Goal: Task Accomplishment & Management: Manage account settings

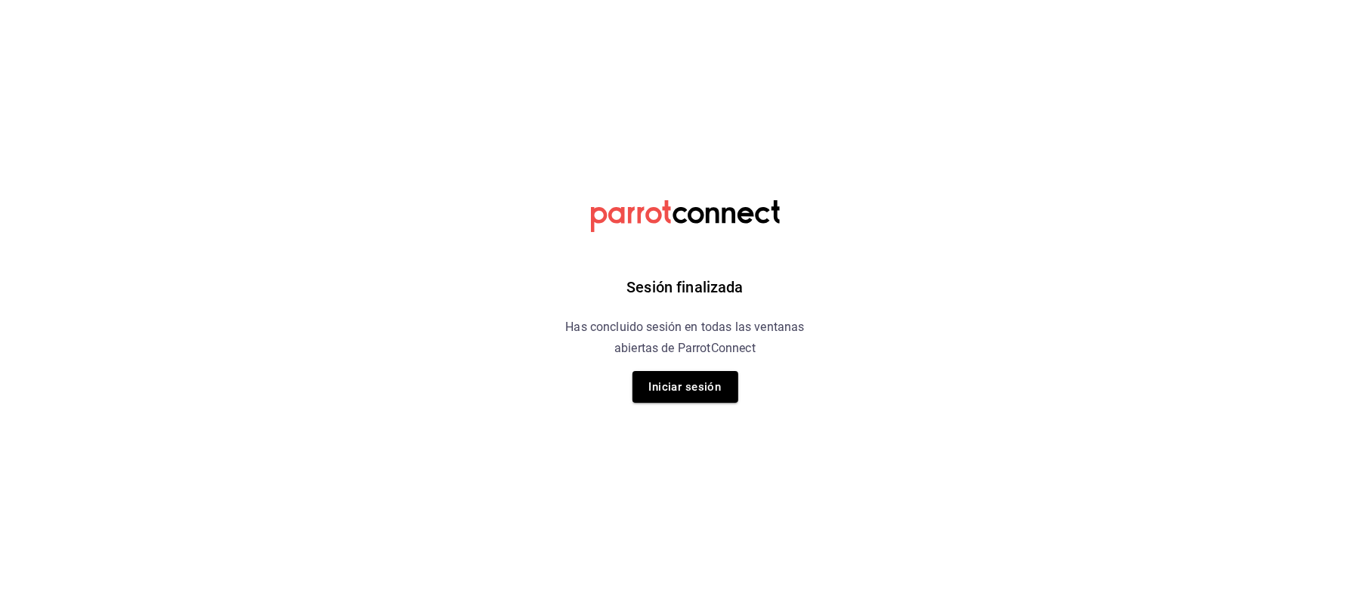
click at [653, 409] on div "Sesión finalizada Has concluido sesión en todas las ventanas abiertas de Parrot…" at bounding box center [685, 301] width 382 height 603
click at [668, 393] on button "Iniciar sesión" at bounding box center [685, 387] width 106 height 32
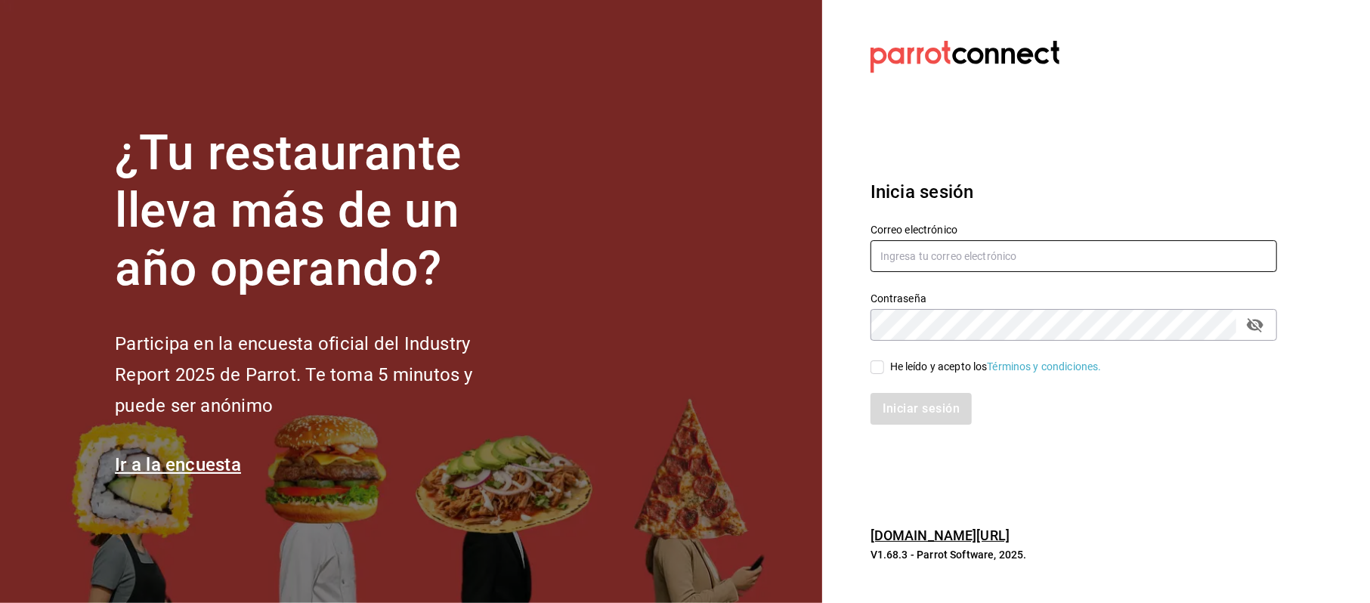
click at [956, 267] on input "text" at bounding box center [1073, 256] width 407 height 32
click at [956, 264] on input "text" at bounding box center [1073, 256] width 407 height 32
type input "[EMAIL_ADDRESS][DOMAIN_NAME]"
click at [967, 379] on div "Iniciar sesión" at bounding box center [1064, 400] width 425 height 50
click at [959, 369] on div "He leído y acepto los Términos y condiciones." at bounding box center [996, 367] width 212 height 16
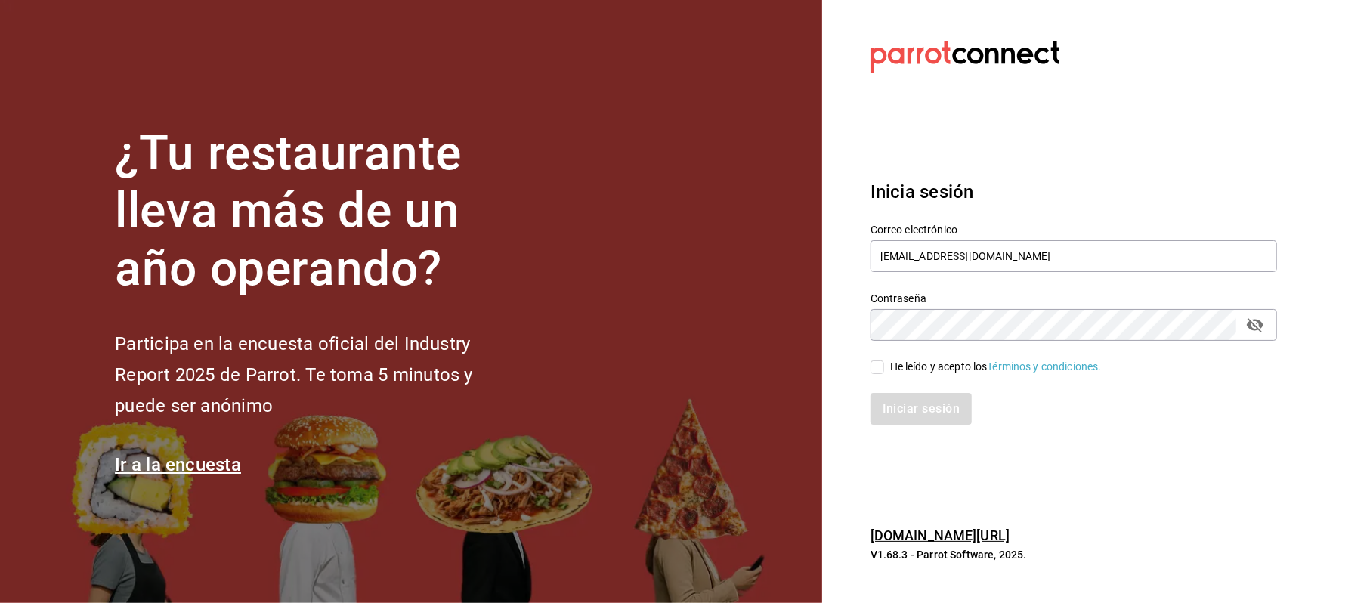
click at [884, 369] on input "He leído y acepto los Términos y condiciones." at bounding box center [877, 367] width 14 height 14
checkbox input "true"
click at [940, 406] on button "Iniciar sesión" at bounding box center [921, 409] width 103 height 32
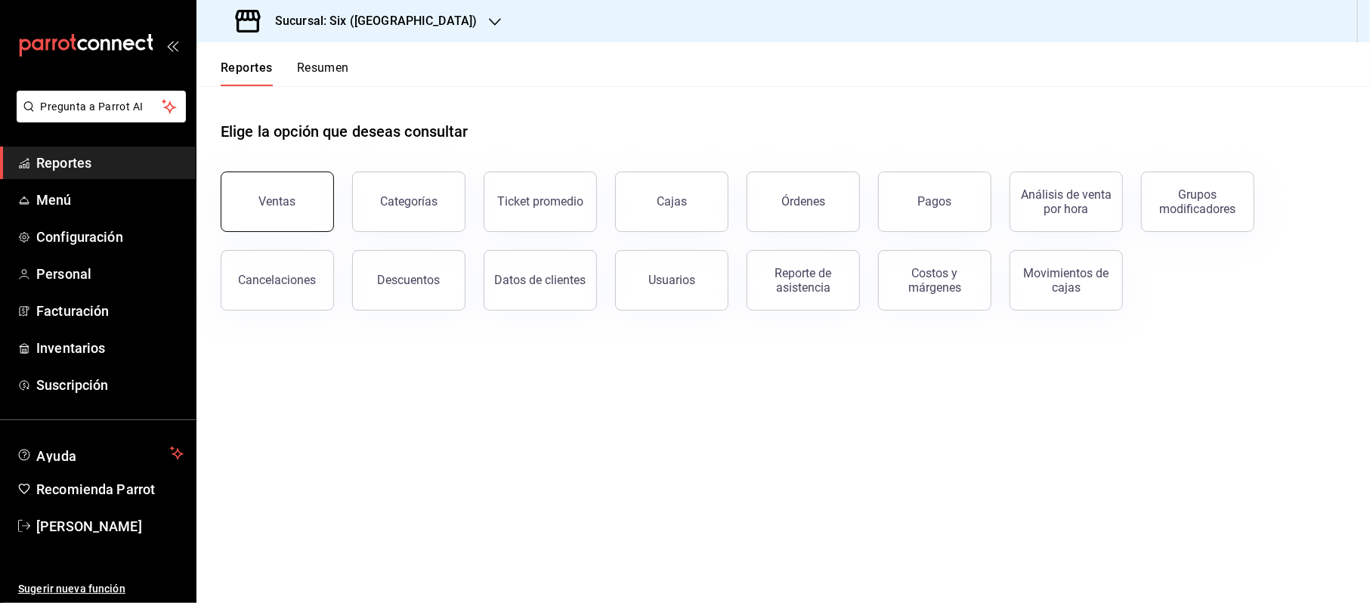
click at [261, 207] on div "Ventas" at bounding box center [277, 201] width 37 height 14
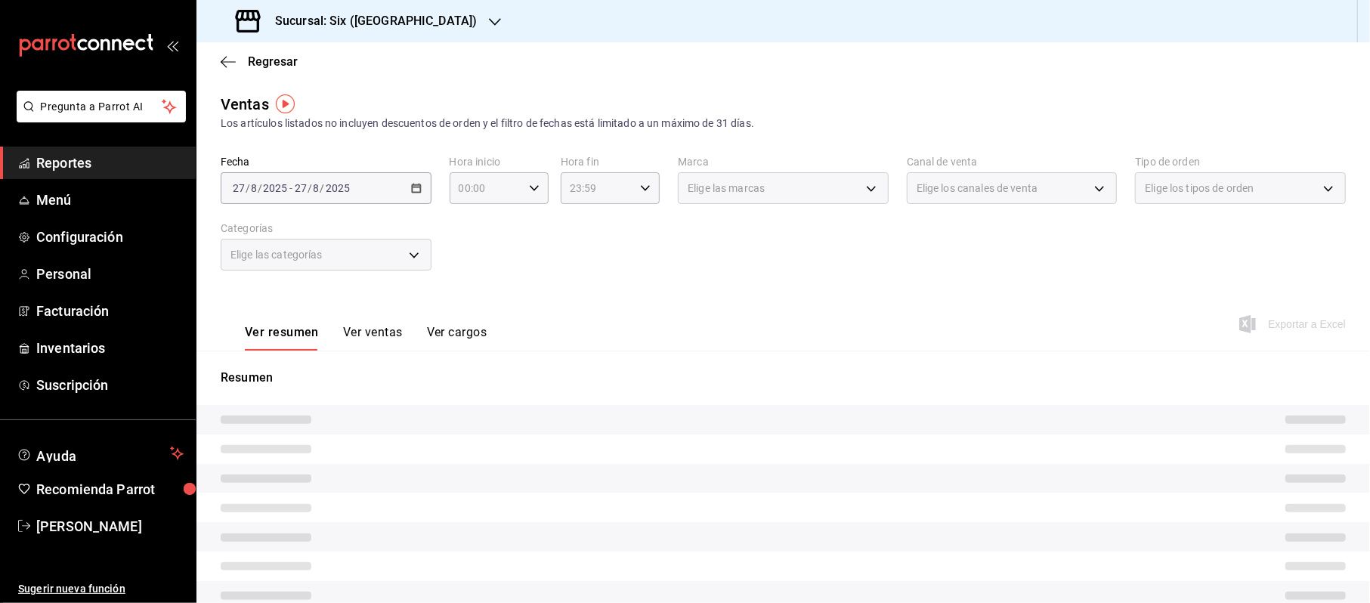
click at [418, 180] on div "2025-08-27 27 / 8 / 2025 - 2025-08-27 27 / 8 / 2025" at bounding box center [326, 188] width 211 height 32
click at [416, 201] on div "2025-08-27 27 / 8 / 2025 - 2025-08-27 27 / 8 / 2025" at bounding box center [326, 188] width 211 height 32
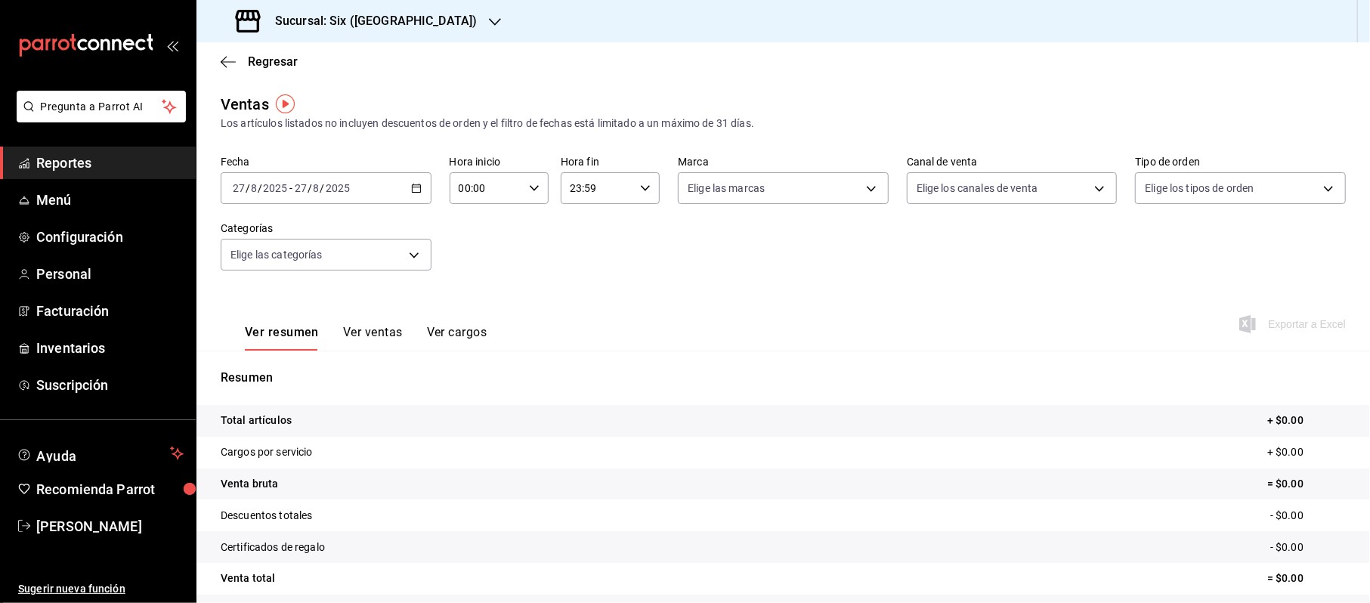
click at [411, 183] on icon "button" at bounding box center [416, 188] width 11 height 11
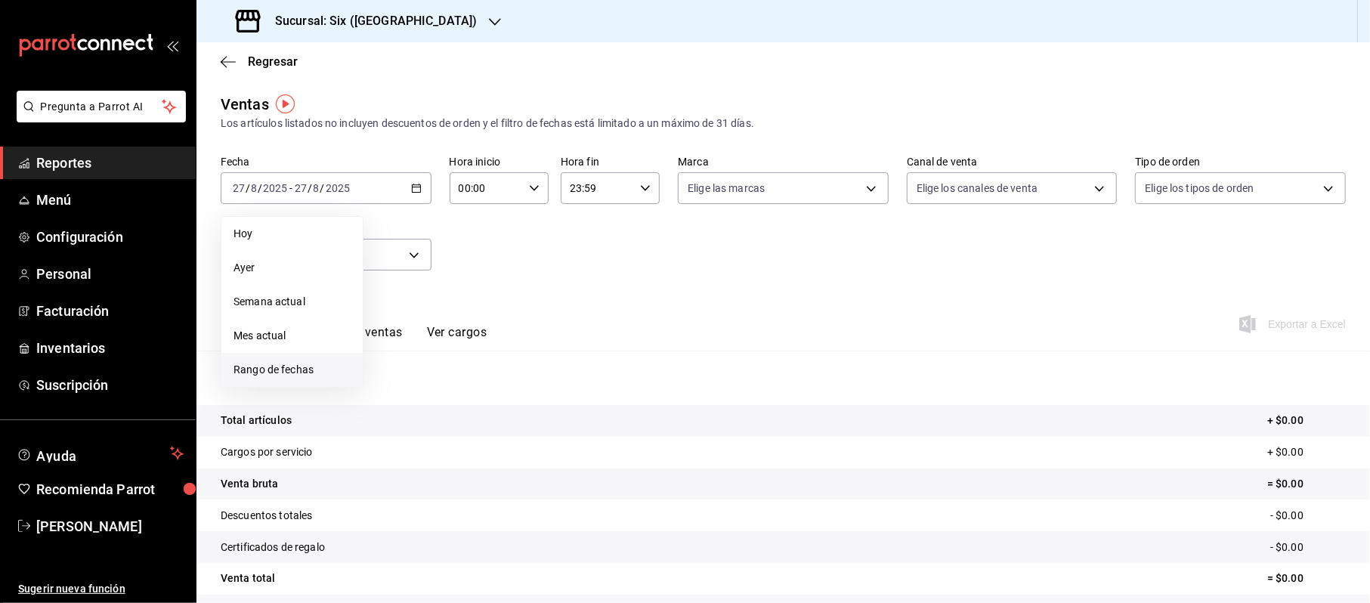
click at [295, 363] on span "Rango de fechas" at bounding box center [291, 370] width 117 height 16
click at [418, 429] on button "26" at bounding box center [421, 421] width 26 height 27
click at [440, 429] on button "27" at bounding box center [448, 421] width 26 height 27
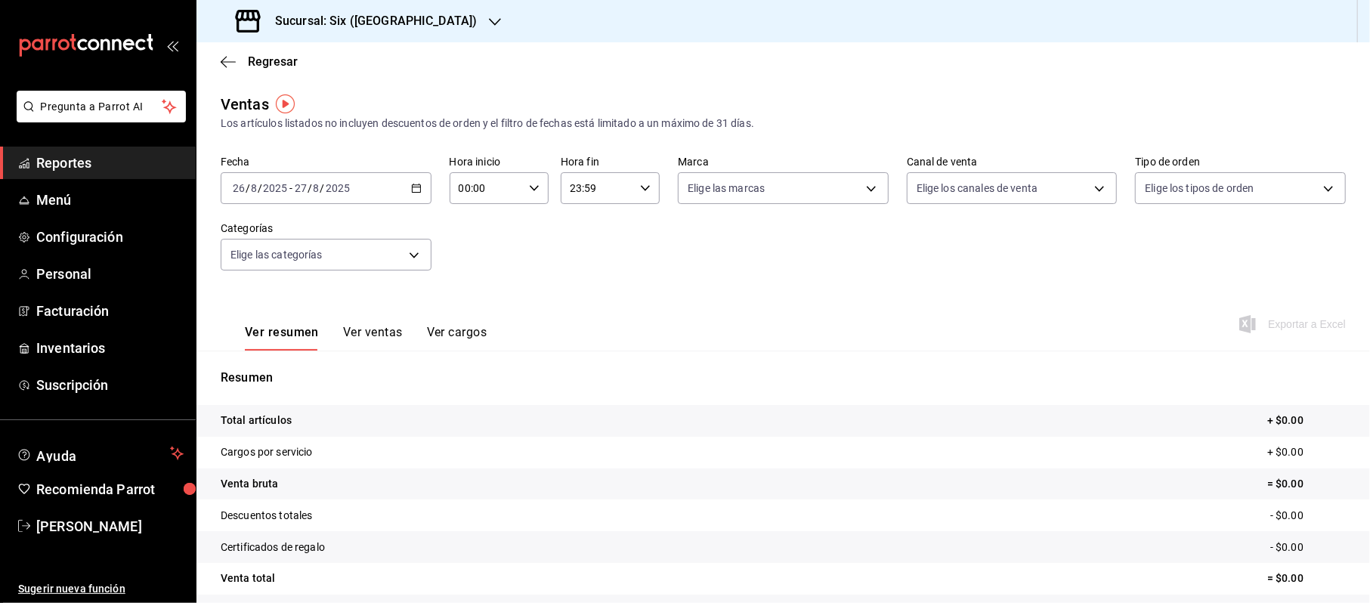
click at [396, 178] on div "2025-08-26 26 / 8 / 2025 - 2025-08-27 27 / 8 / 2025" at bounding box center [326, 188] width 211 height 32
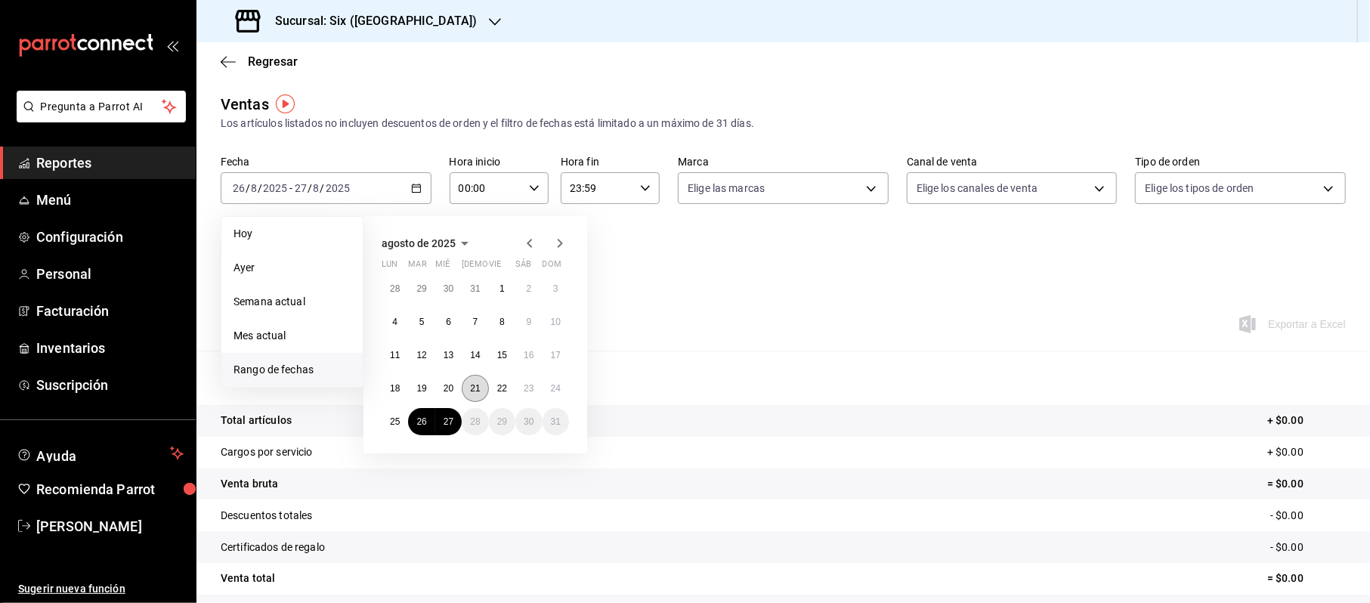
click at [475, 385] on abbr "21" at bounding box center [475, 388] width 10 height 11
click at [437, 388] on button "20" at bounding box center [448, 388] width 26 height 27
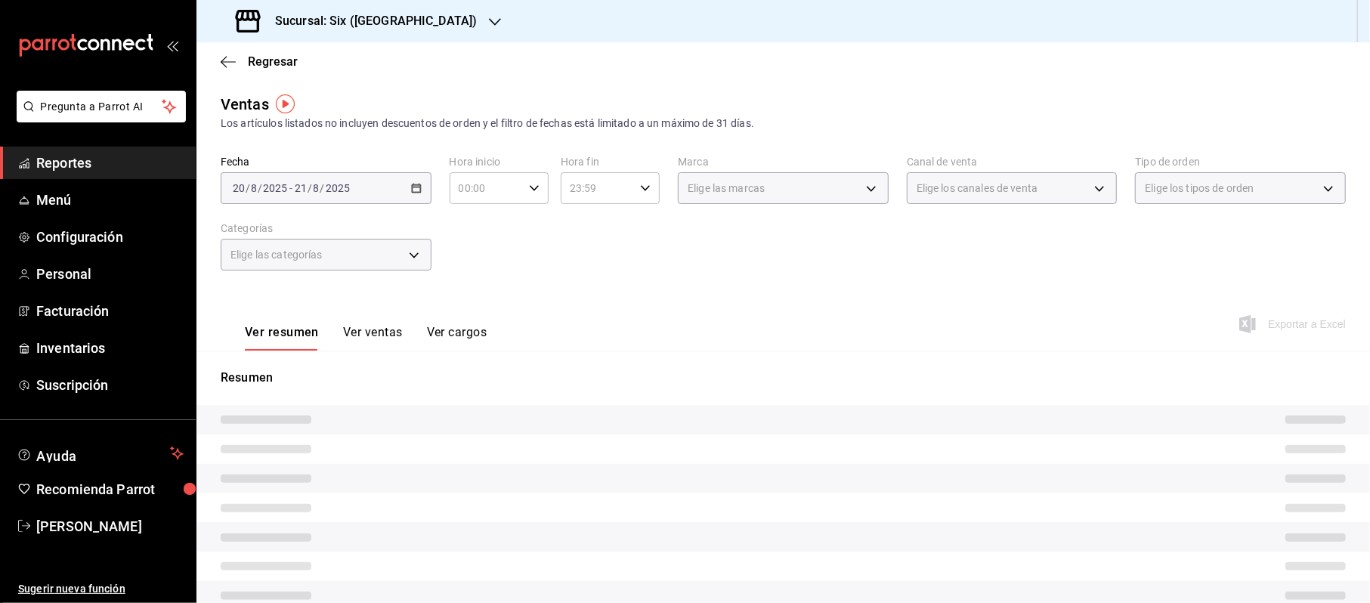
drag, startPoint x: 404, startPoint y: 236, endPoint x: 399, endPoint y: 249, distance: 14.3
click at [404, 237] on div "Elige las categorías" at bounding box center [326, 252] width 211 height 38
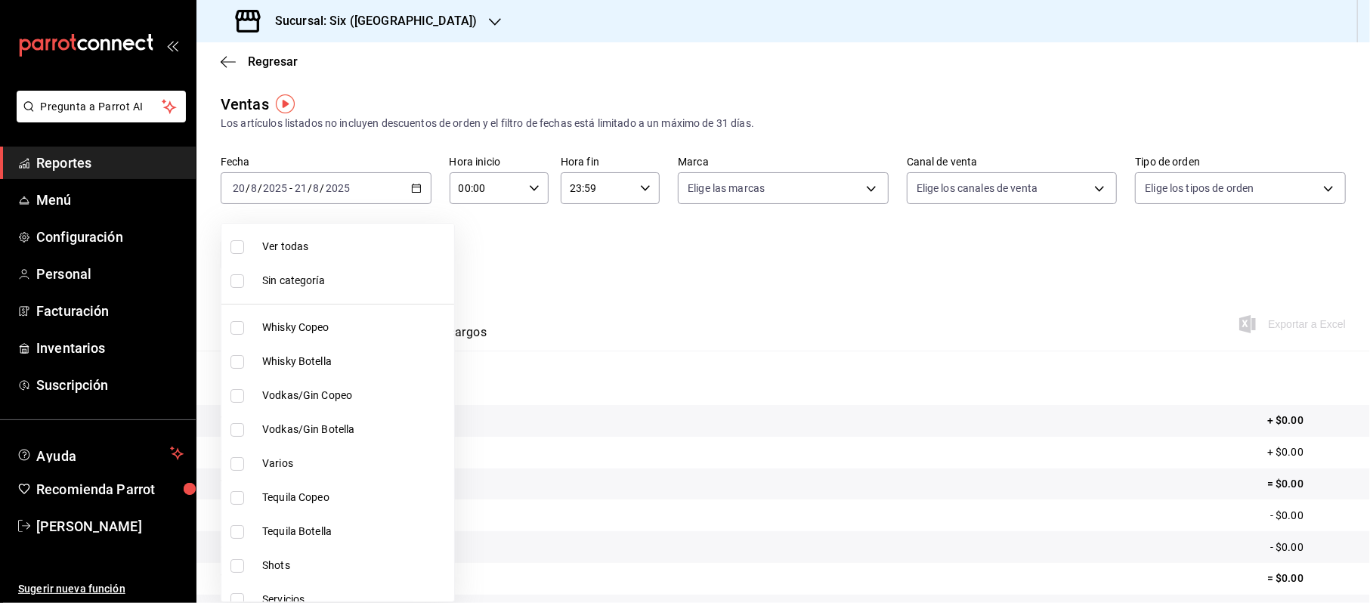
click at [402, 252] on body "Pregunta a Parrot AI Reportes Menú Configuración Personal Facturación Inventari…" at bounding box center [685, 301] width 1370 height 603
click at [417, 183] on div at bounding box center [685, 301] width 1370 height 603
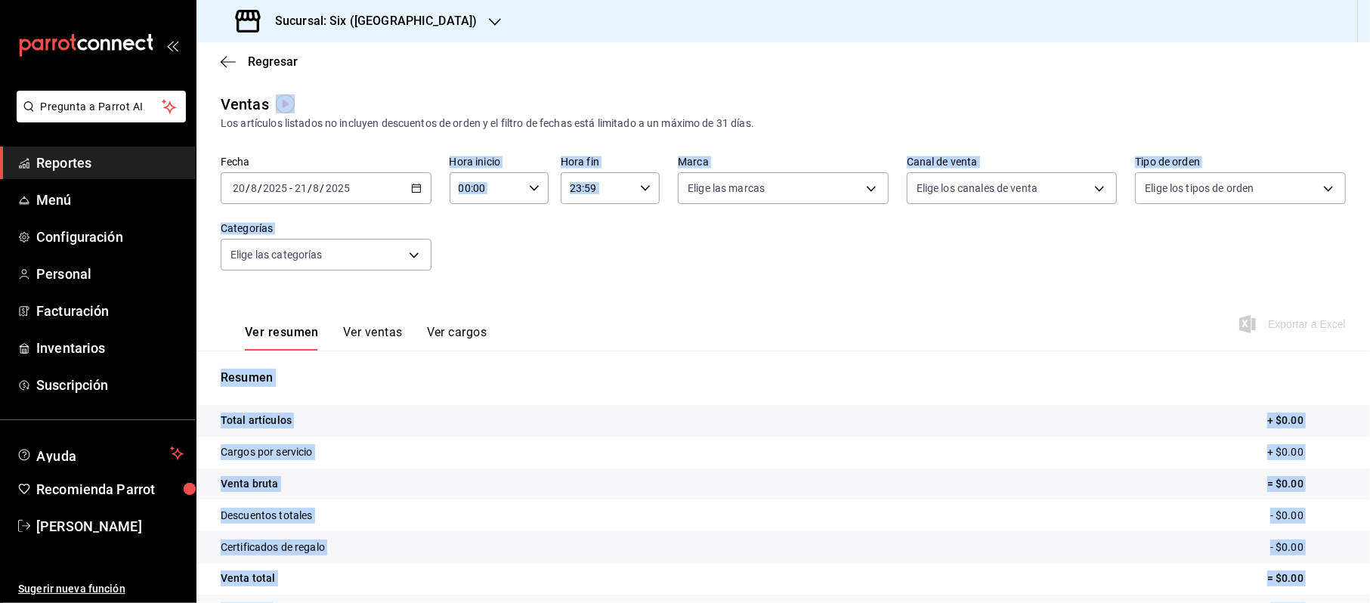
click at [412, 183] on icon "button" at bounding box center [416, 188] width 11 height 11
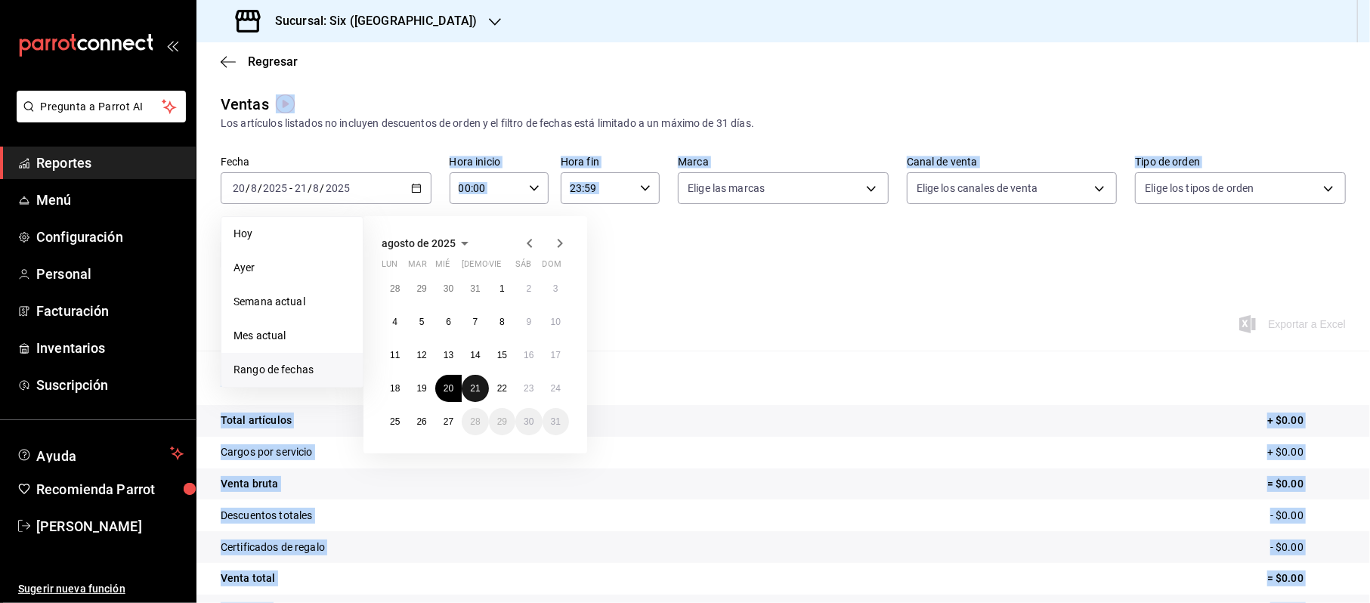
click at [475, 385] on abbr "21" at bounding box center [475, 388] width 10 height 11
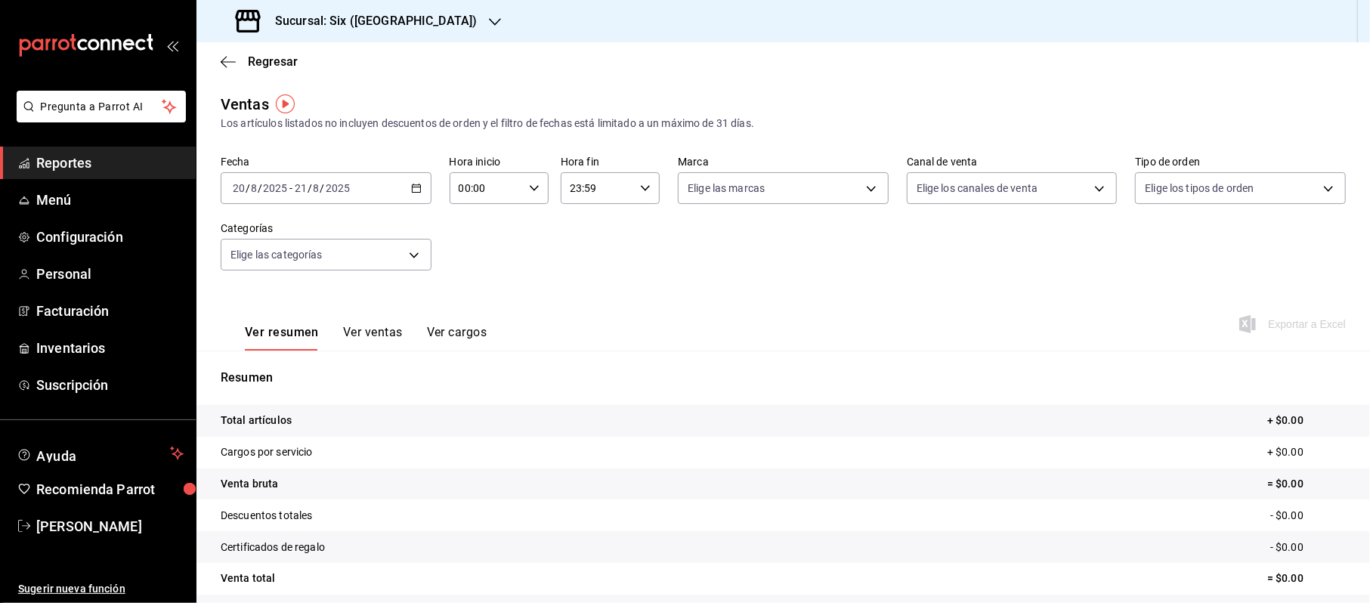
click at [418, 159] on label "Fecha" at bounding box center [326, 162] width 211 height 11
click at [411, 187] on icon "button" at bounding box center [416, 188] width 11 height 11
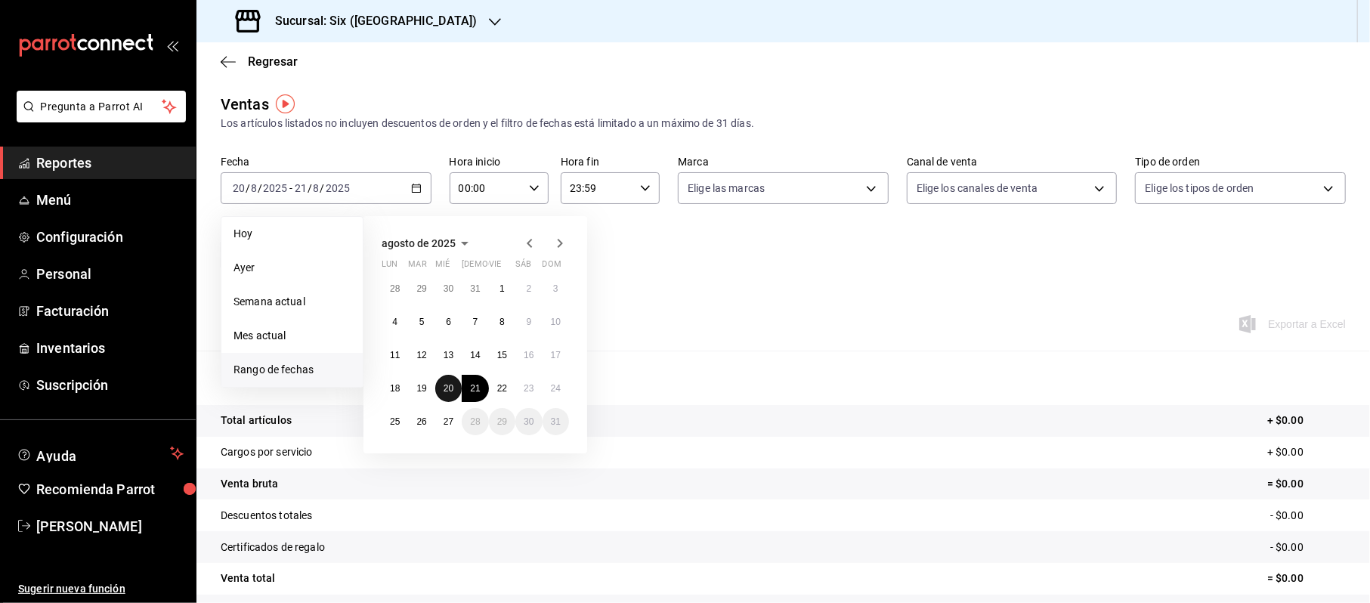
click at [455, 388] on button "20" at bounding box center [448, 388] width 26 height 27
click at [444, 420] on abbr "27" at bounding box center [449, 421] width 10 height 11
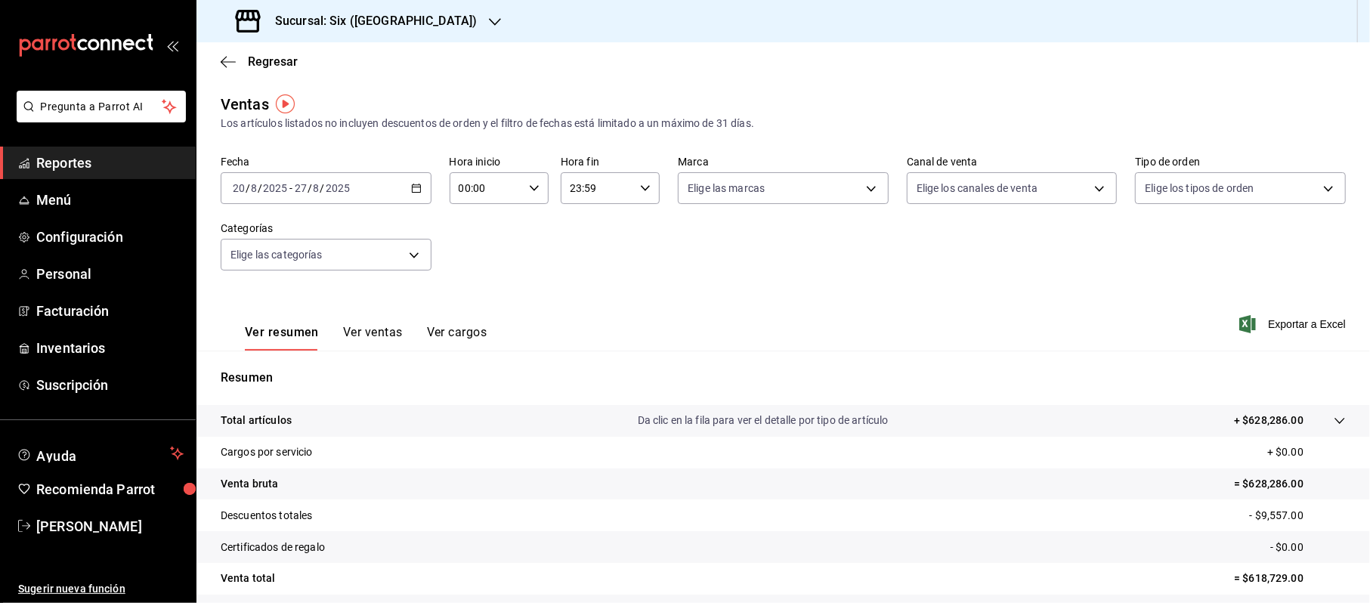
click at [470, 185] on input "00:00" at bounding box center [486, 188] width 73 height 30
click at [472, 236] on span "21" at bounding box center [471, 239] width 25 height 12
type input "21:00"
click at [576, 184] on div at bounding box center [685, 301] width 1370 height 603
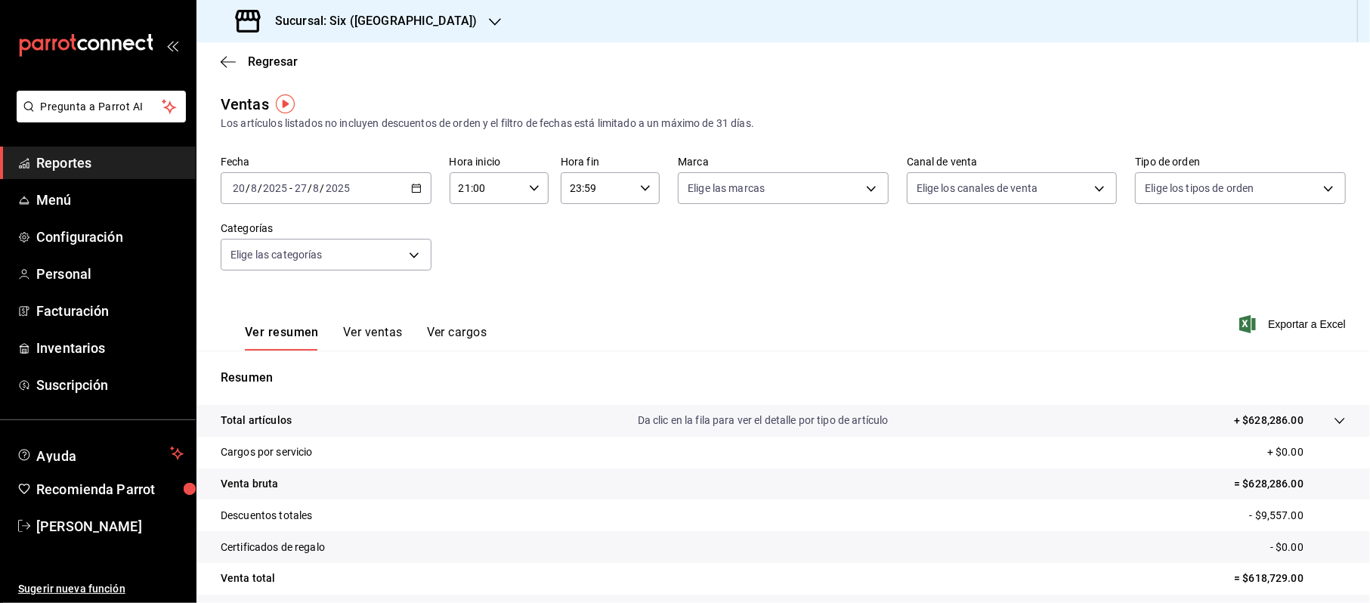
click at [577, 190] on input "23:59" at bounding box center [597, 188] width 73 height 30
click at [576, 257] on button "08" at bounding box center [580, 271] width 43 height 30
type input "08:59"
click at [694, 240] on div at bounding box center [685, 301] width 1370 height 603
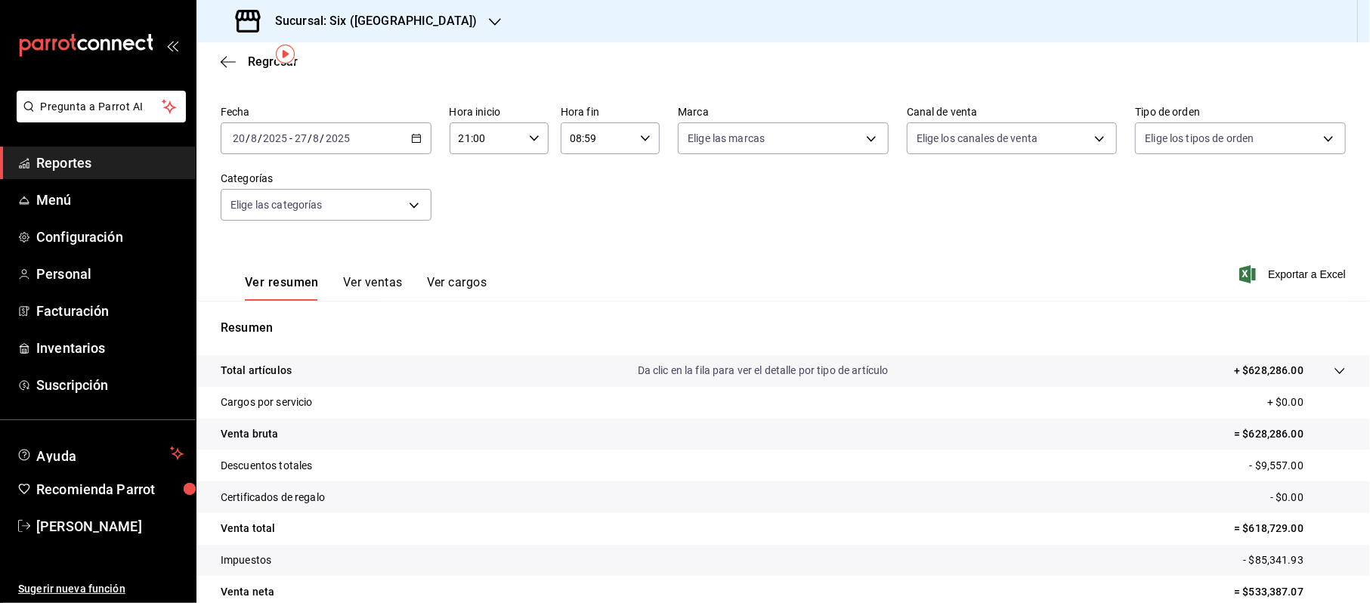
scroll to position [50, 0]
click at [51, 150] on link "Reportes" at bounding box center [98, 163] width 196 height 32
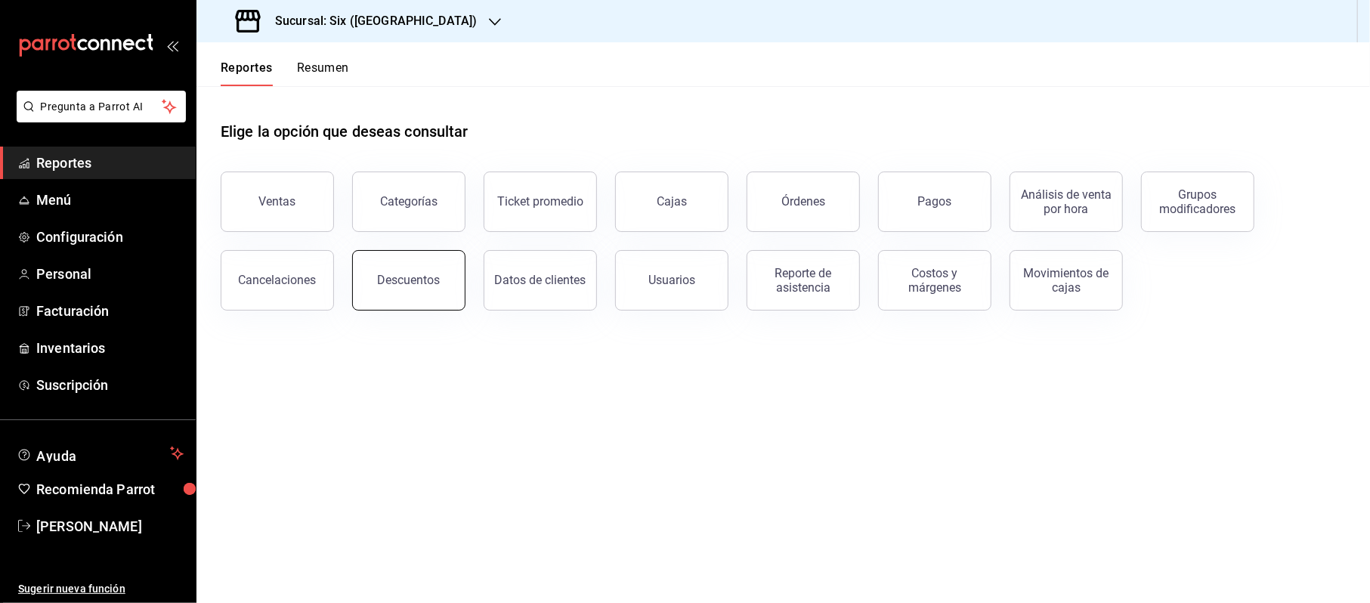
click at [436, 278] on div "Descuentos" at bounding box center [409, 280] width 63 height 14
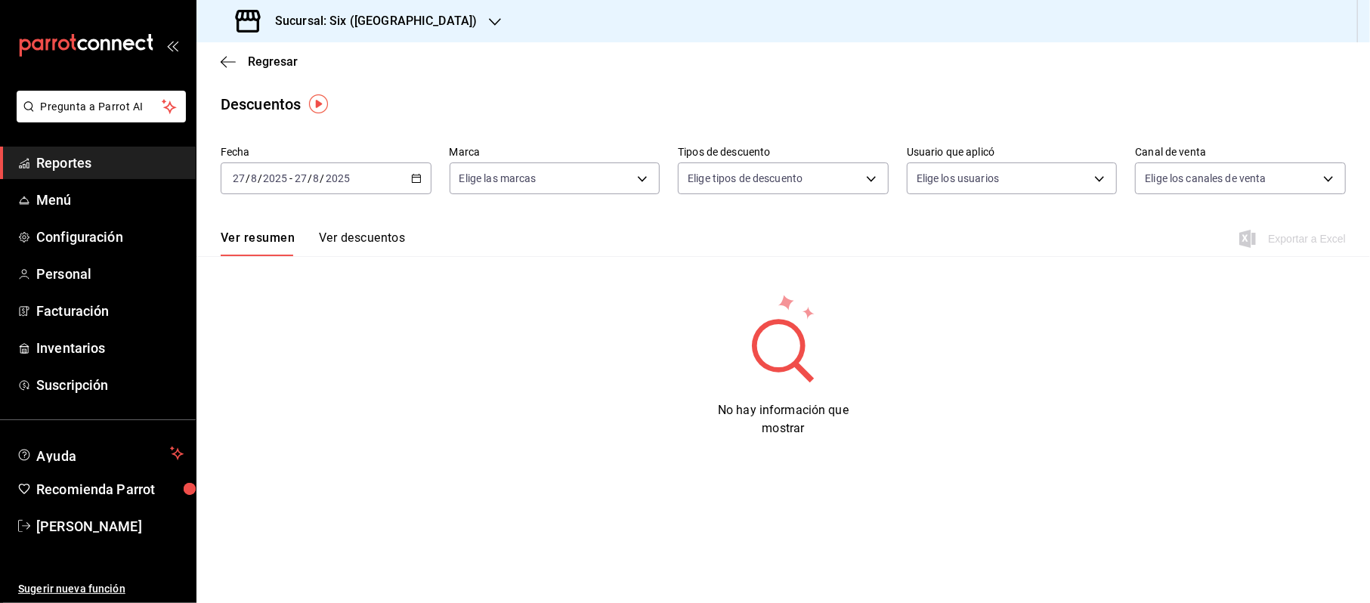
click at [400, 176] on div "2025-08-27 27 / 8 / 2025 - 2025-08-27 27 / 8 / 2025" at bounding box center [326, 178] width 211 height 32
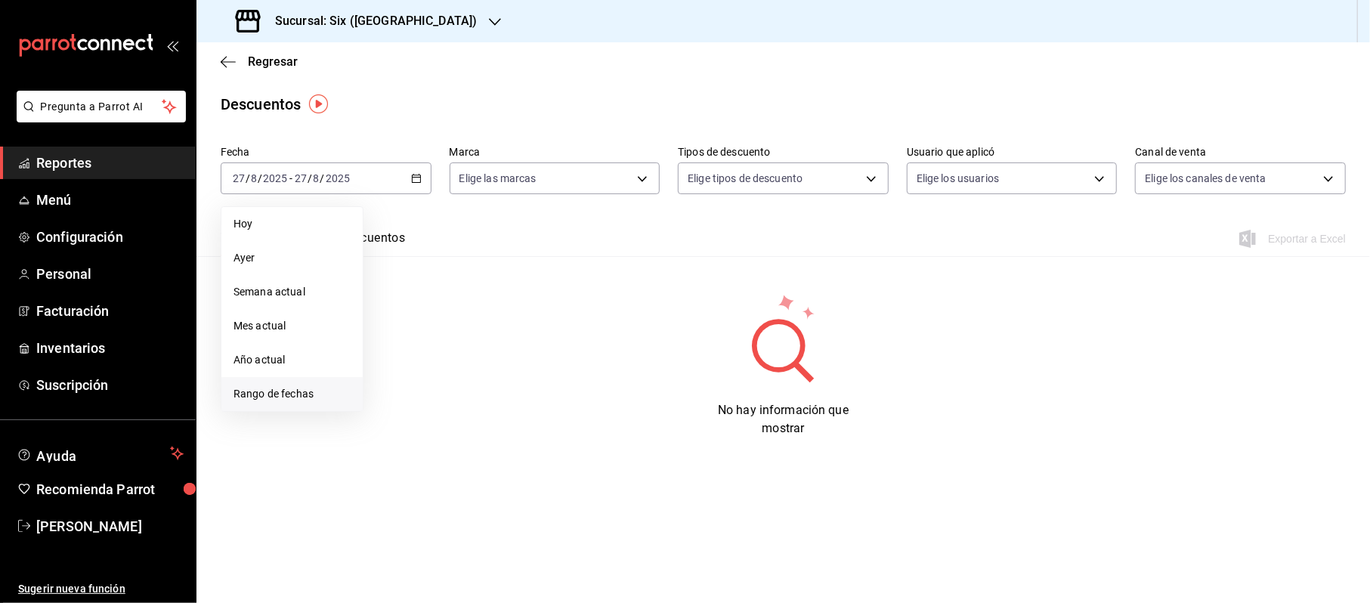
click at [272, 400] on span "Rango de fechas" at bounding box center [291, 394] width 117 height 16
click at [449, 378] on abbr "20" at bounding box center [449, 378] width 10 height 11
click at [450, 399] on button "27" at bounding box center [448, 411] width 26 height 27
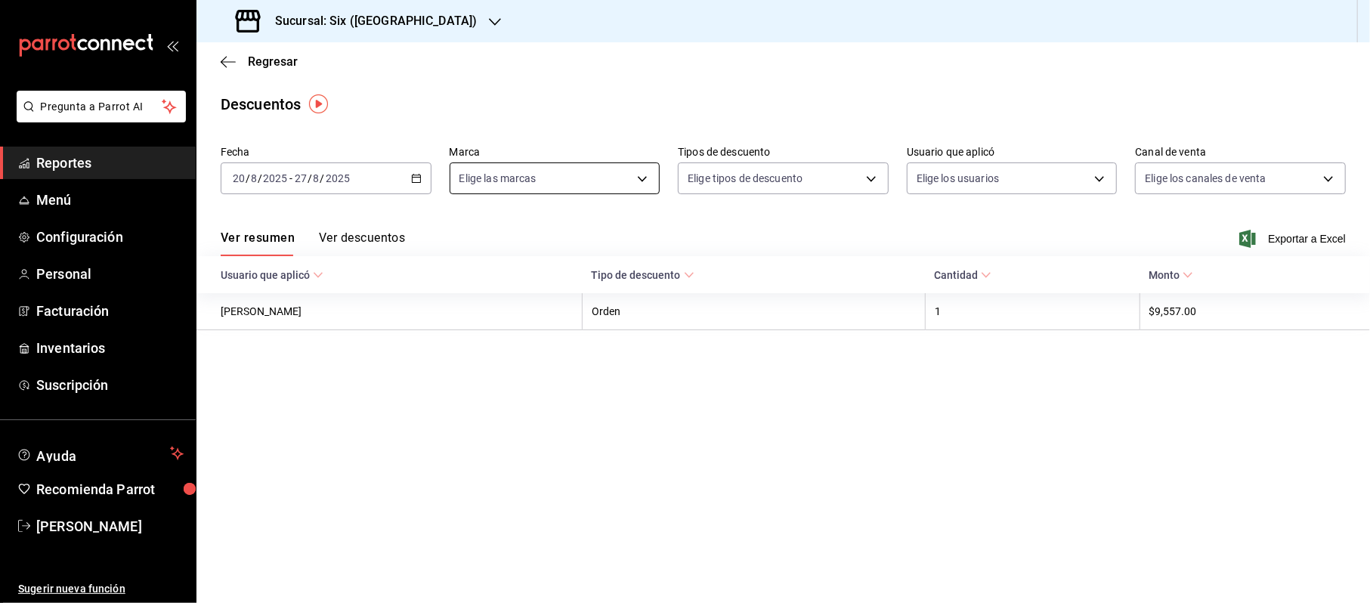
click at [491, 177] on body "Pregunta a Parrot AI Reportes Menú Configuración Personal Facturación Inventari…" at bounding box center [685, 301] width 1370 height 603
drag, startPoint x: 878, startPoint y: 233, endPoint x: 413, endPoint y: 267, distance: 466.7
click at [863, 240] on div at bounding box center [685, 301] width 1370 height 603
click at [373, 240] on button "Ver descuentos" at bounding box center [362, 243] width 86 height 26
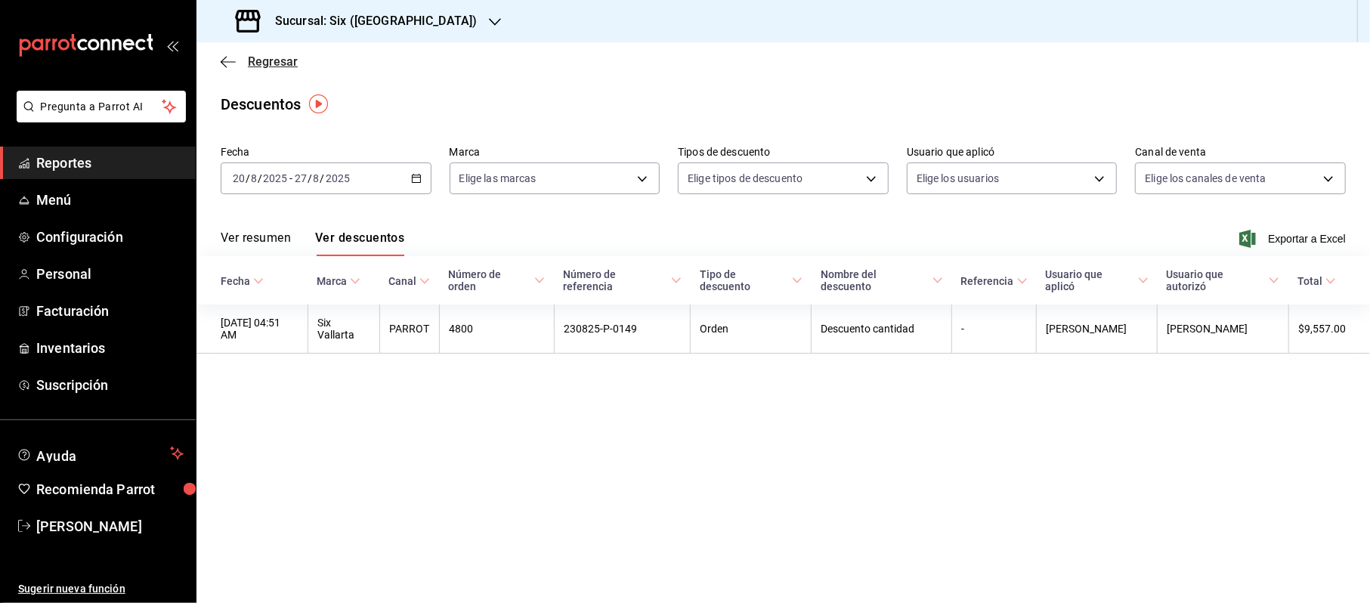
click at [237, 67] on span "Regresar" at bounding box center [259, 61] width 77 height 14
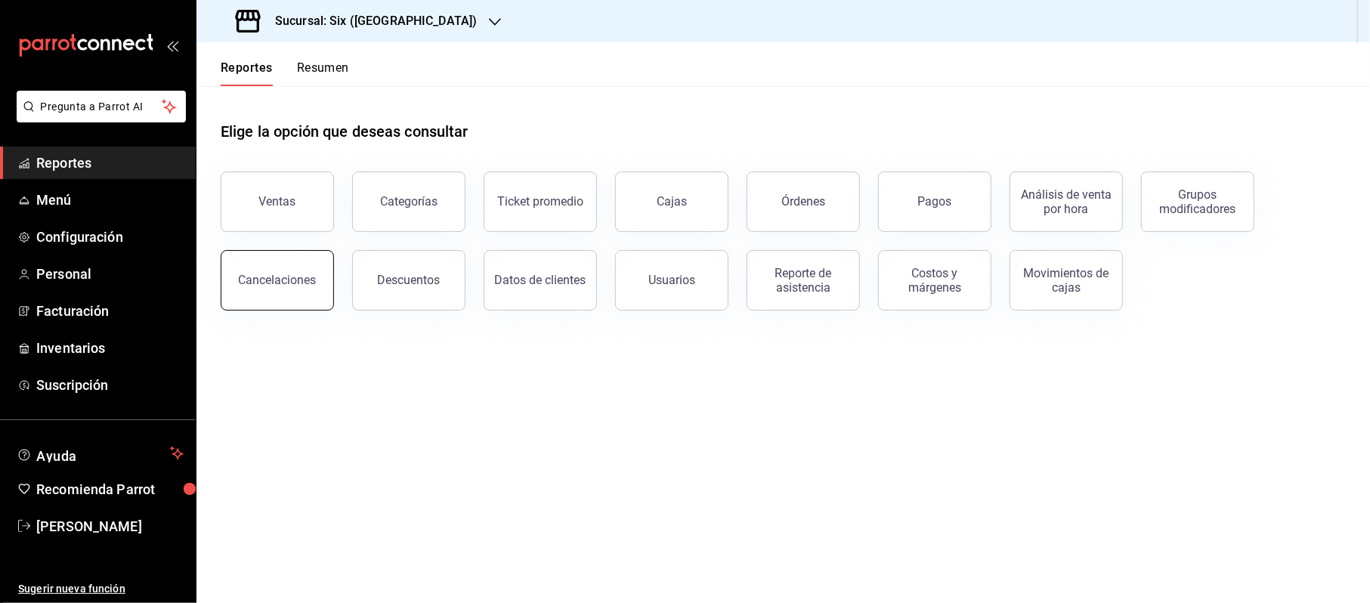
click at [270, 291] on button "Cancelaciones" at bounding box center [277, 280] width 113 height 60
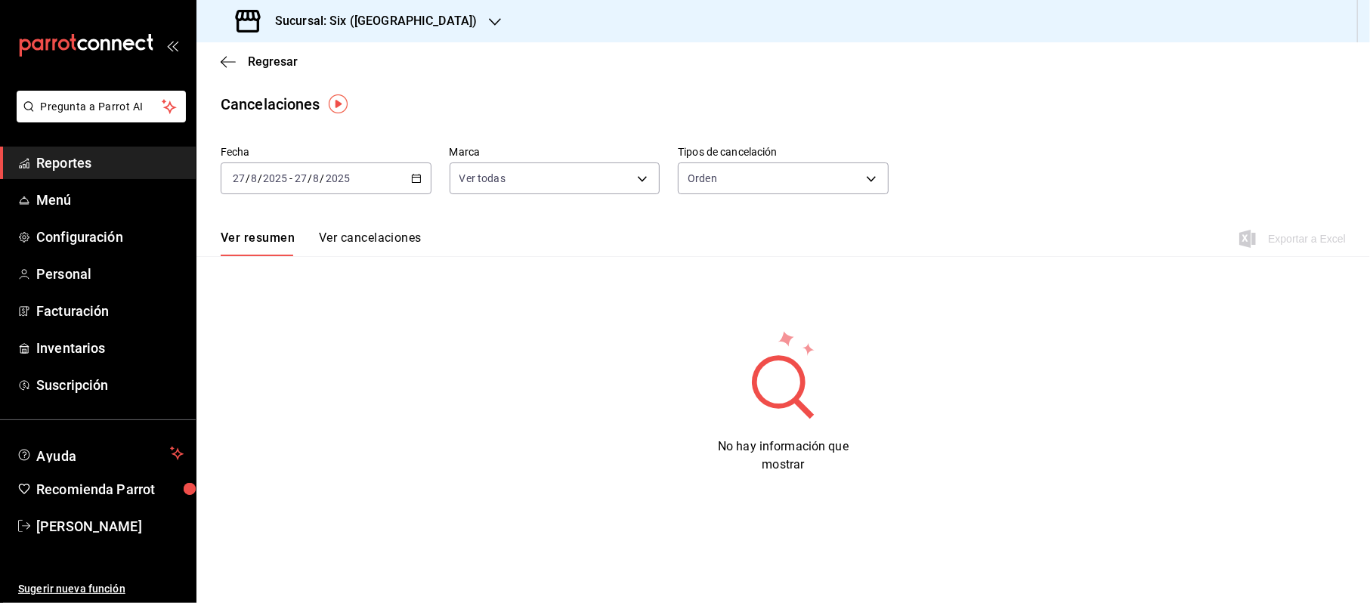
click at [422, 178] on div "2025-08-27 27 / 8 / 2025 - 2025-08-27 27 / 8 / 2025" at bounding box center [326, 178] width 211 height 32
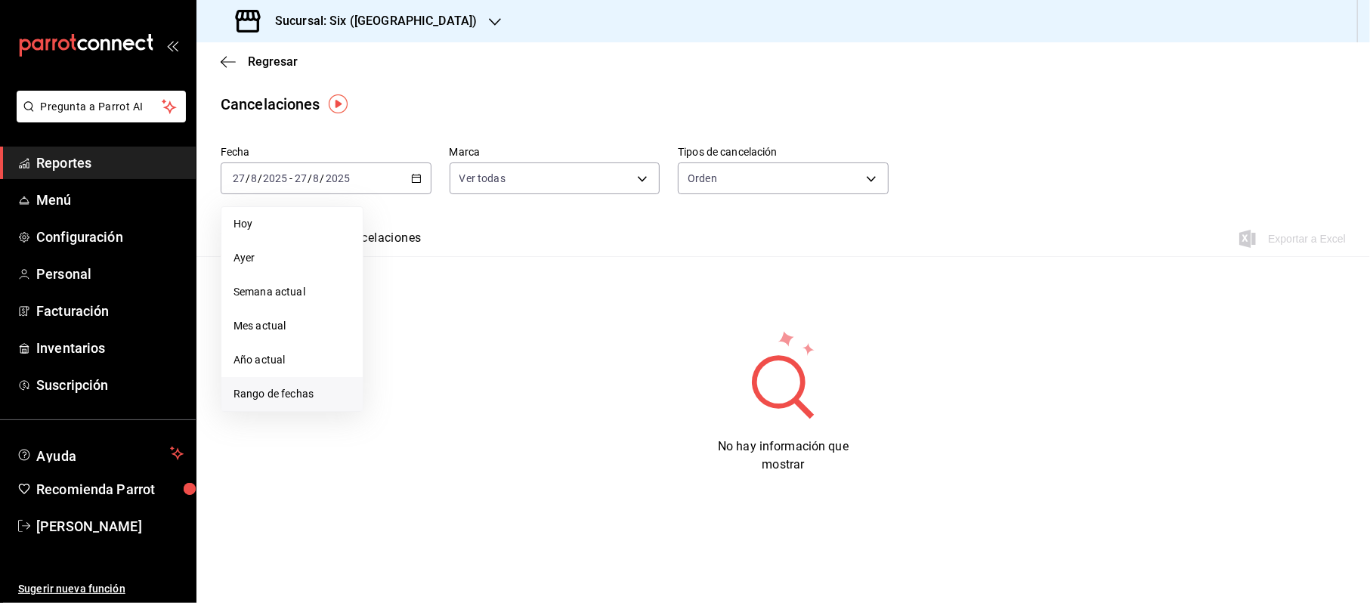
click at [319, 388] on span "Rango de fechas" at bounding box center [291, 394] width 117 height 16
click at [452, 382] on abbr "20" at bounding box center [449, 378] width 10 height 11
click at [452, 407] on abbr "27" at bounding box center [449, 412] width 10 height 11
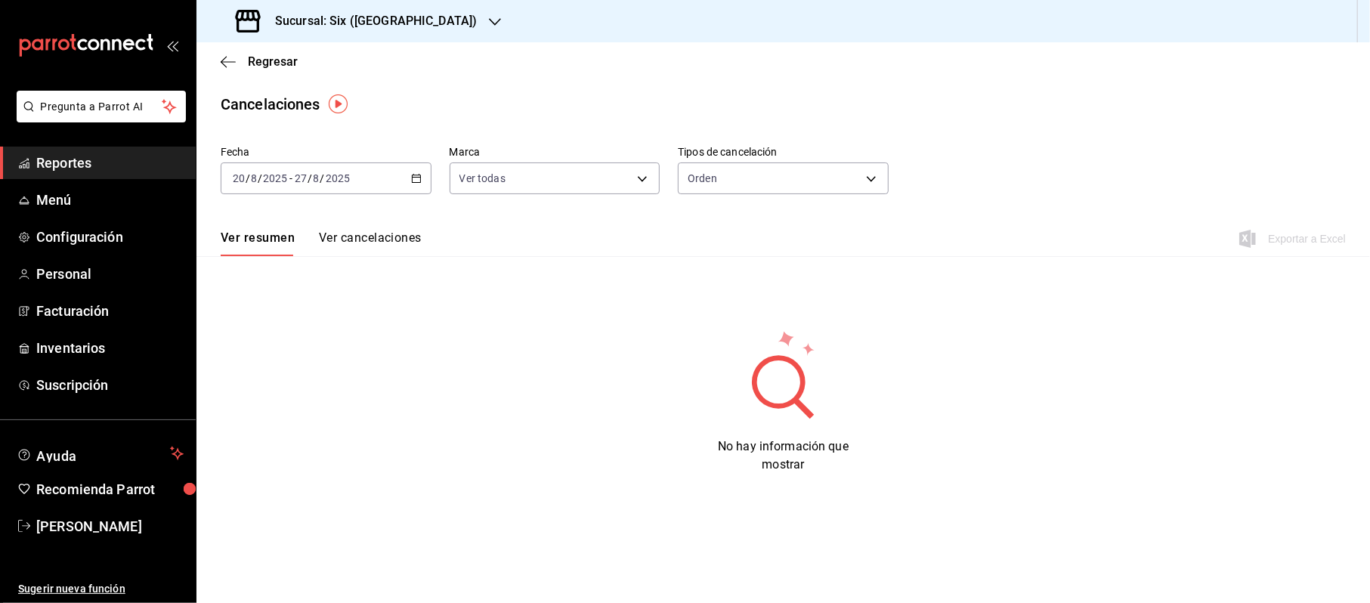
click at [369, 237] on button "Ver cancelaciones" at bounding box center [370, 243] width 103 height 26
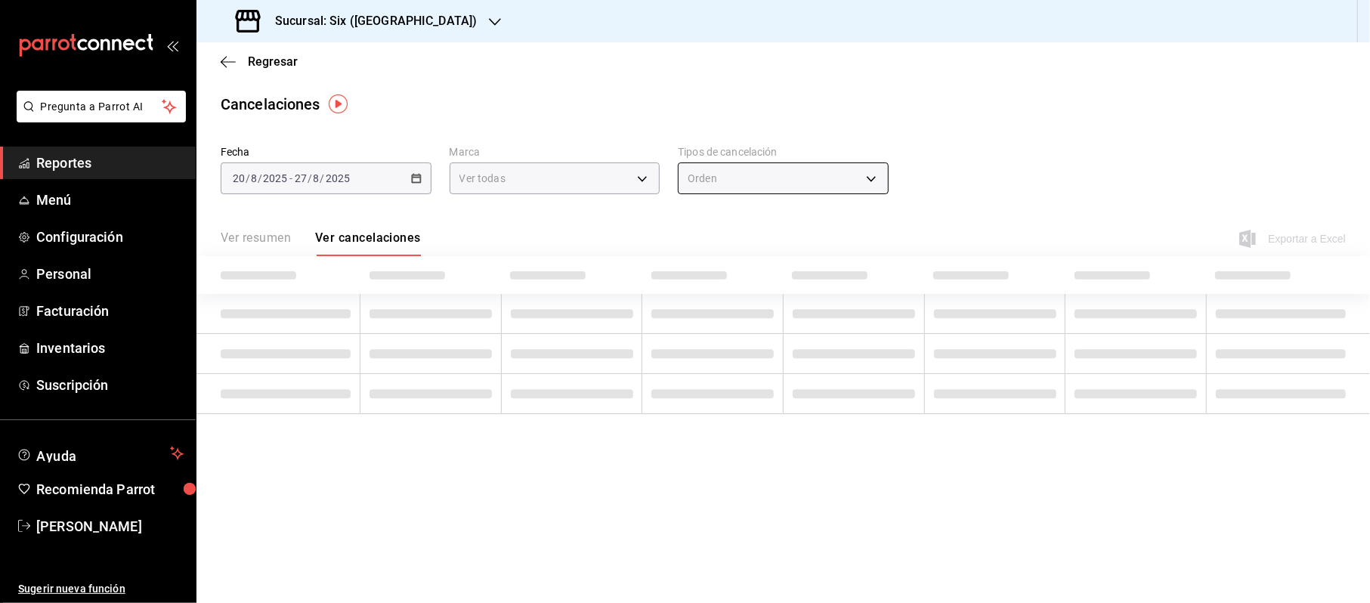
click at [768, 181] on body "Pregunta a Parrot AI Reportes Menú Configuración Personal Facturación Inventari…" at bounding box center [685, 301] width 1370 height 603
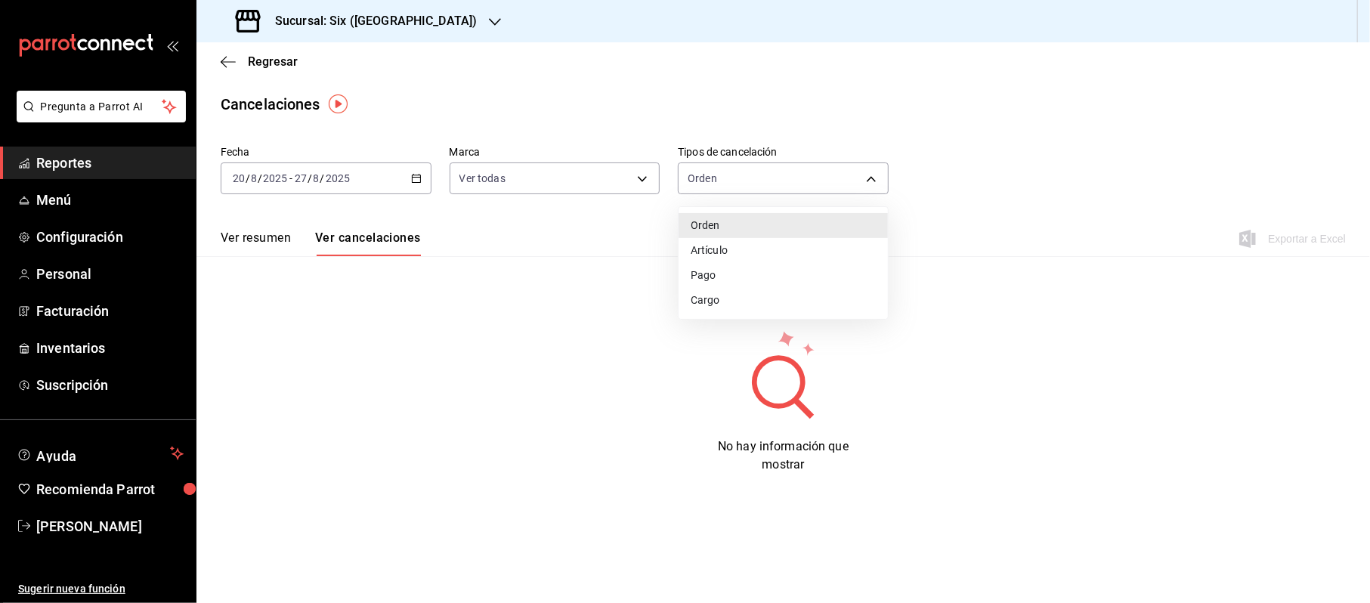
click at [768, 180] on div at bounding box center [685, 301] width 1370 height 603
click at [732, 195] on div "Fecha 2025-08-20 20 / 8 / 2025 - 2025-08-27 27 / 8 / 2025 Marca Ver todas [obje…" at bounding box center [783, 176] width 1125 height 73
click at [725, 181] on body "Pregunta a Parrot AI Reportes Menú Configuración Personal Facturación Inventari…" at bounding box center [685, 301] width 1370 height 603
click at [709, 242] on li "Artículo" at bounding box center [783, 250] width 209 height 25
type input "ORDER_ITEM"
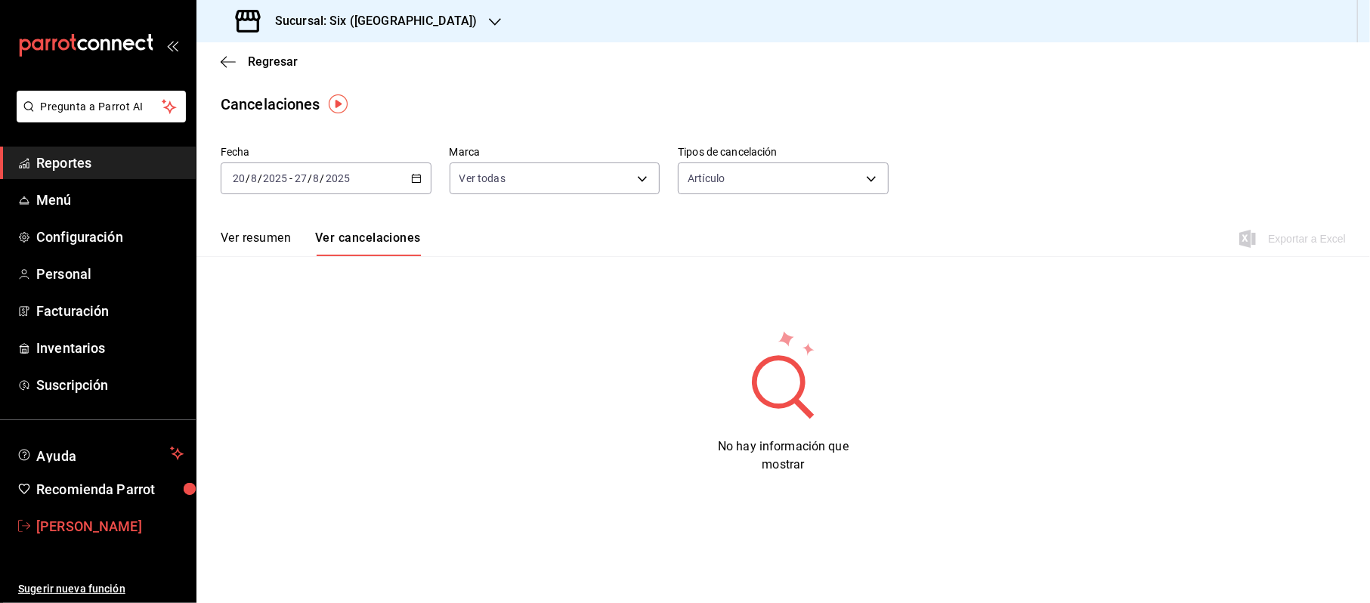
click at [86, 521] on span "Cinthia Sarahí Gonzalez" at bounding box center [109, 526] width 147 height 20
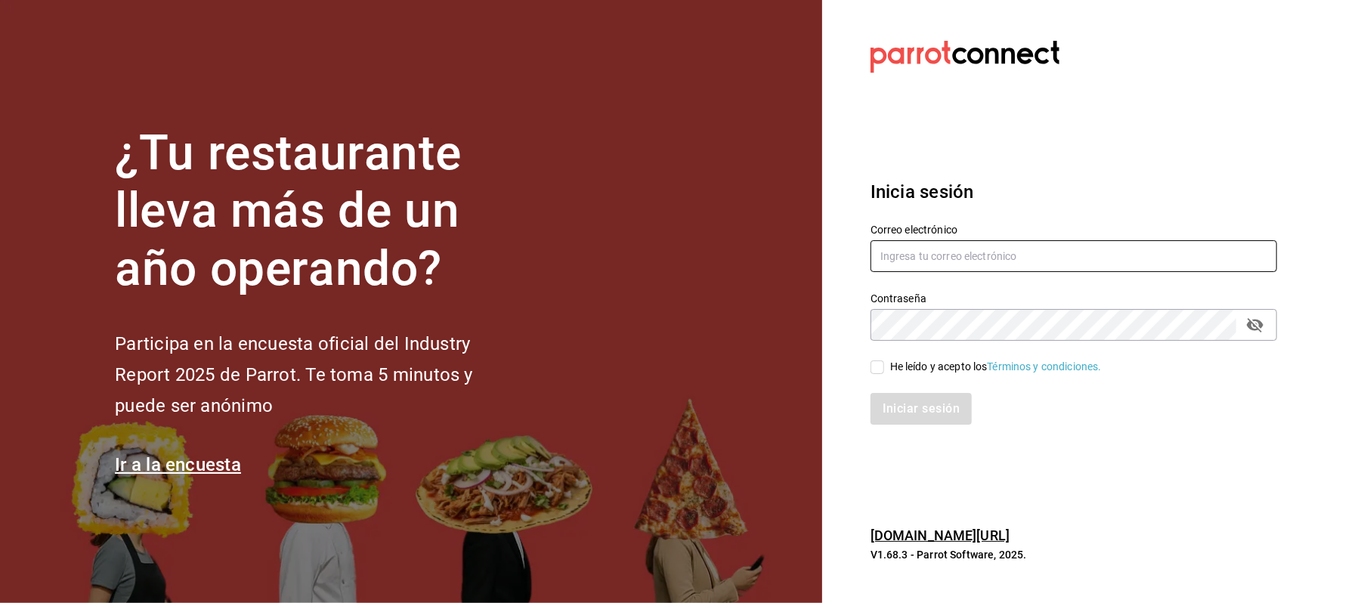
click at [950, 260] on input "text" at bounding box center [1073, 256] width 407 height 32
type input "cinthiasgs15@gmail.com"
click at [945, 370] on div "He leído y acepto los Términos y condiciones." at bounding box center [996, 367] width 212 height 16
click at [884, 370] on input "He leído y acepto los Términos y condiciones." at bounding box center [877, 367] width 14 height 14
checkbox input "true"
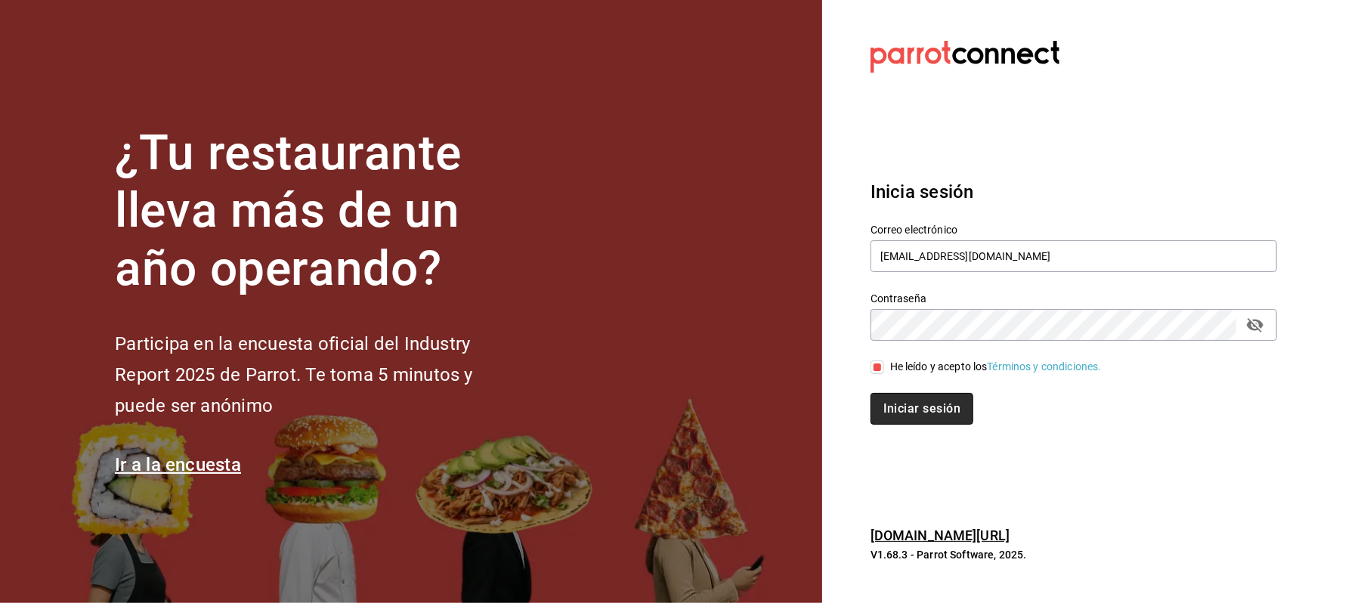
click at [938, 400] on button "Iniciar sesión" at bounding box center [921, 409] width 103 height 32
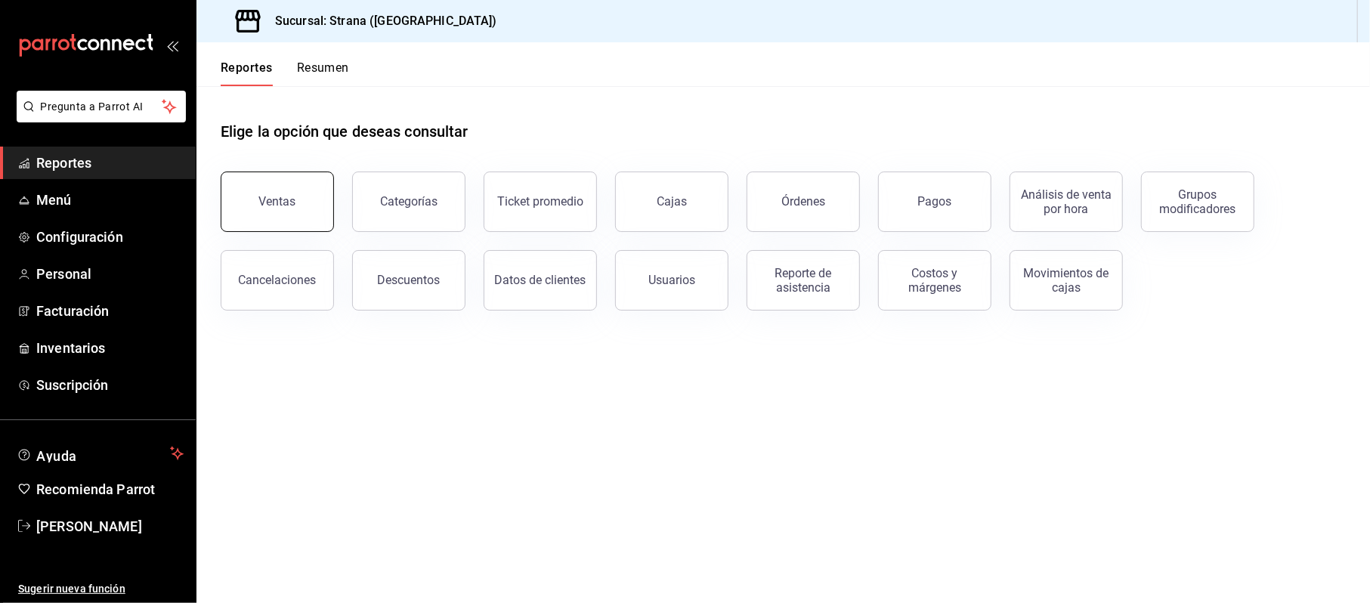
click at [274, 206] on div "Ventas" at bounding box center [277, 201] width 37 height 14
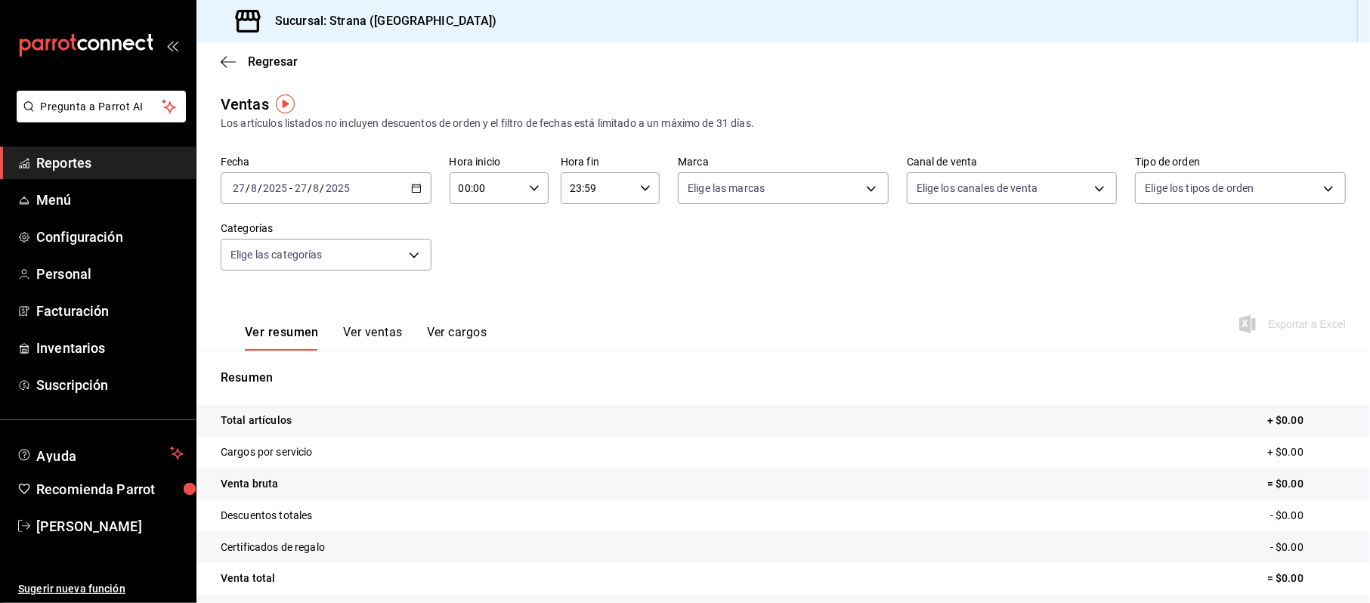
click at [411, 184] on div "2025-08-27 27 / 8 / 2025 - 2025-08-27 27 / 8 / 2025" at bounding box center [326, 188] width 211 height 32
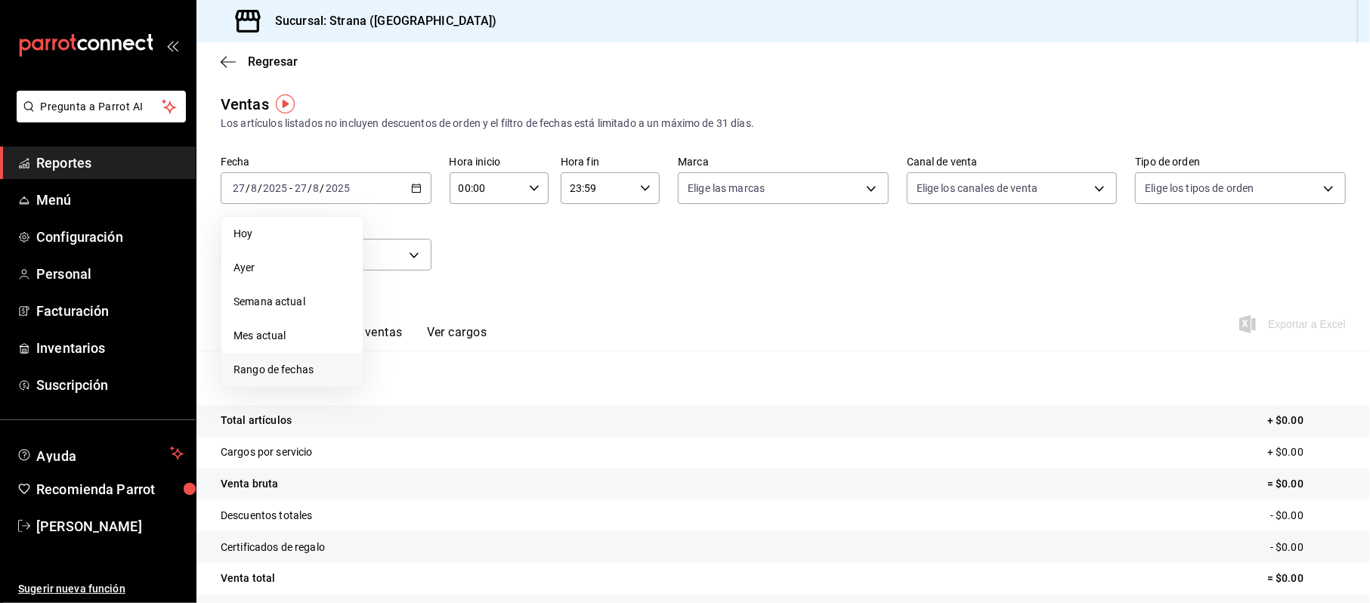
click at [307, 366] on span "Rango de fechas" at bounding box center [291, 370] width 117 height 16
click at [449, 387] on abbr "20" at bounding box center [449, 388] width 10 height 11
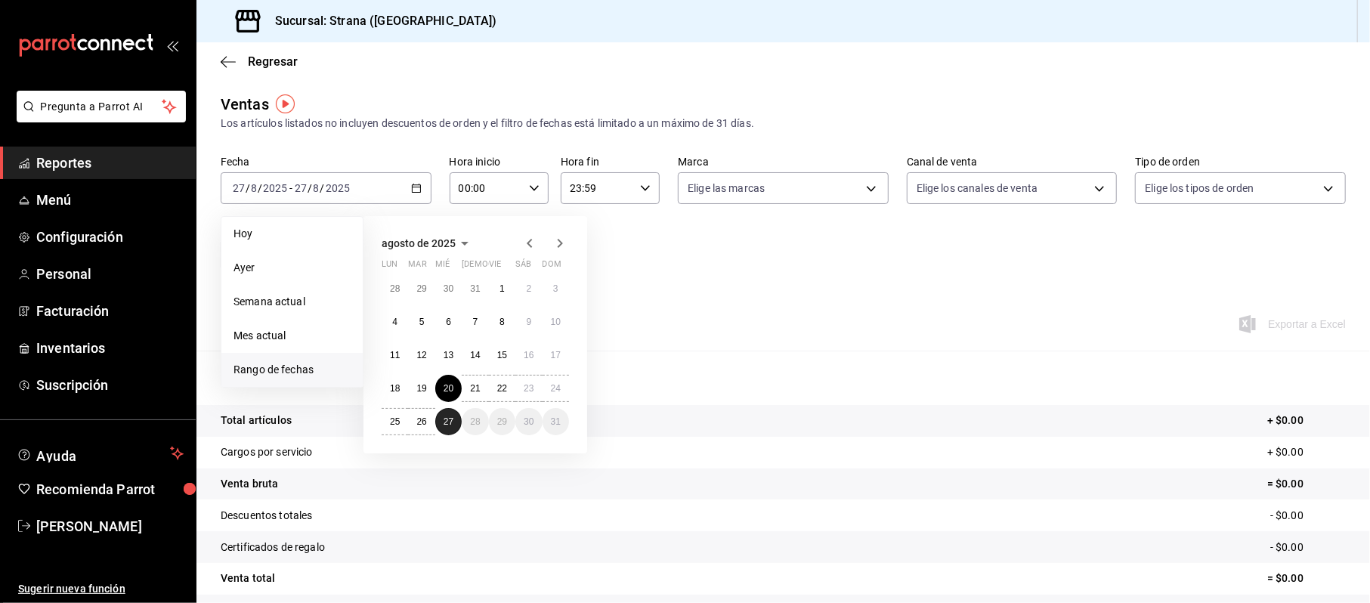
click at [446, 425] on abbr "27" at bounding box center [449, 421] width 10 height 11
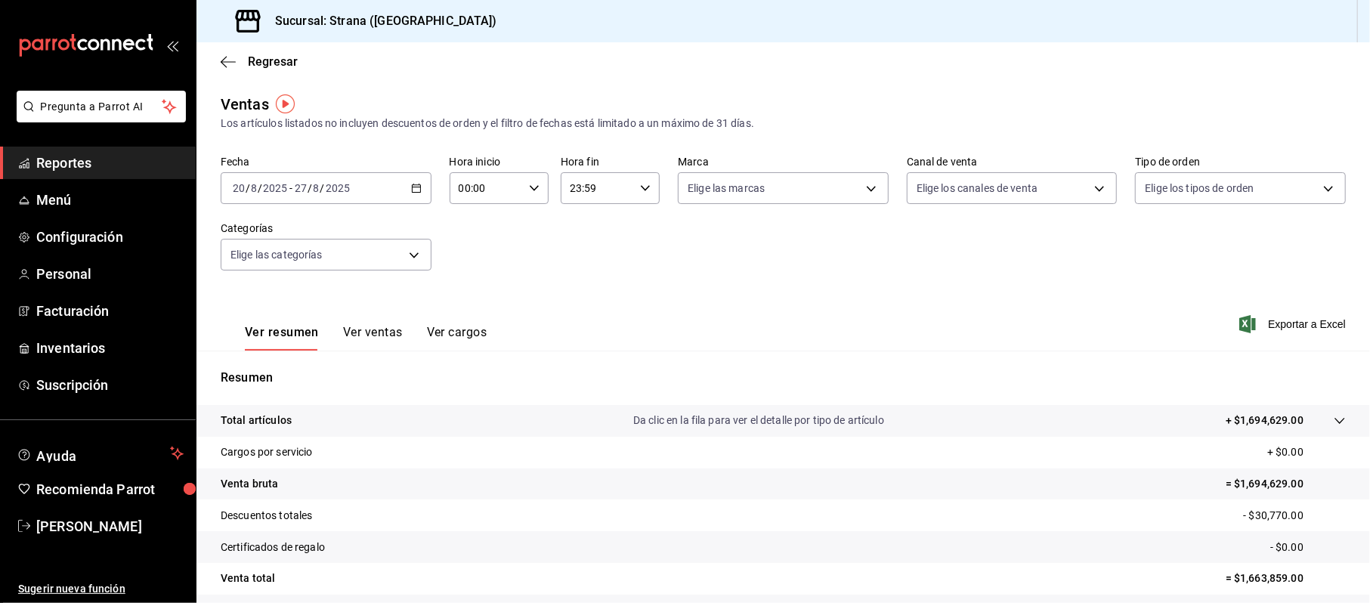
click at [467, 188] on input "00:00" at bounding box center [486, 188] width 73 height 30
click at [473, 230] on div "20" at bounding box center [471, 247] width 49 height 36
click at [457, 248] on button "20" at bounding box center [471, 247] width 43 height 30
type input "20:00"
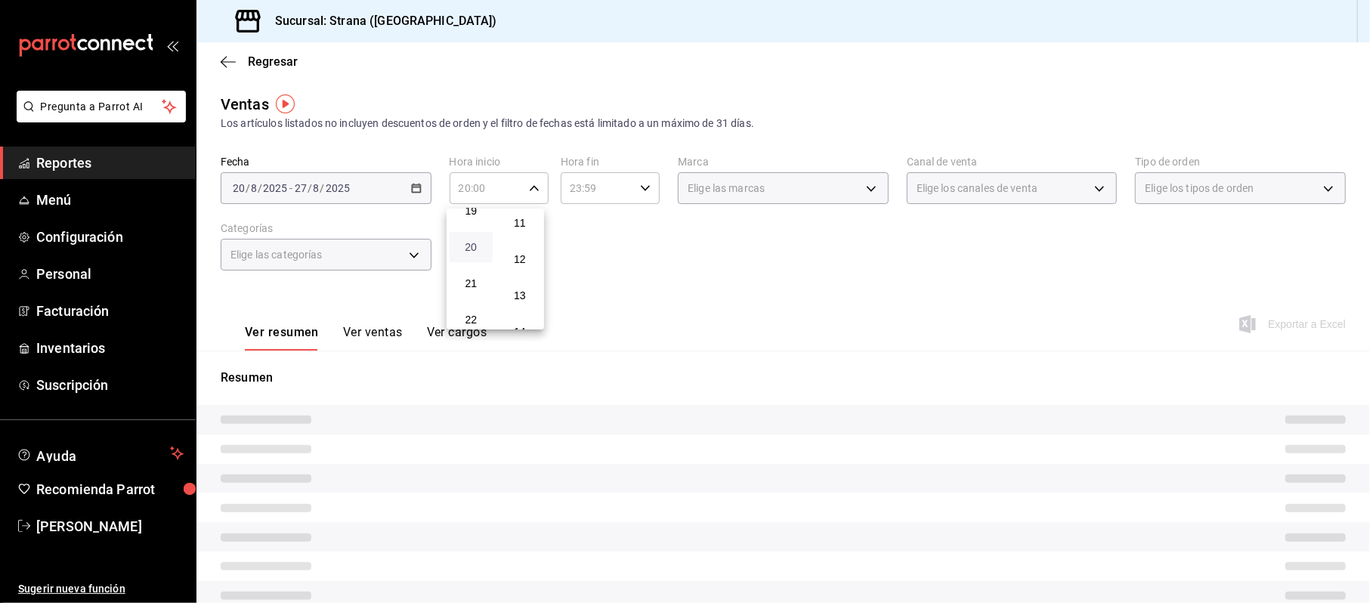
click at [462, 248] on span "20" at bounding box center [471, 247] width 25 height 12
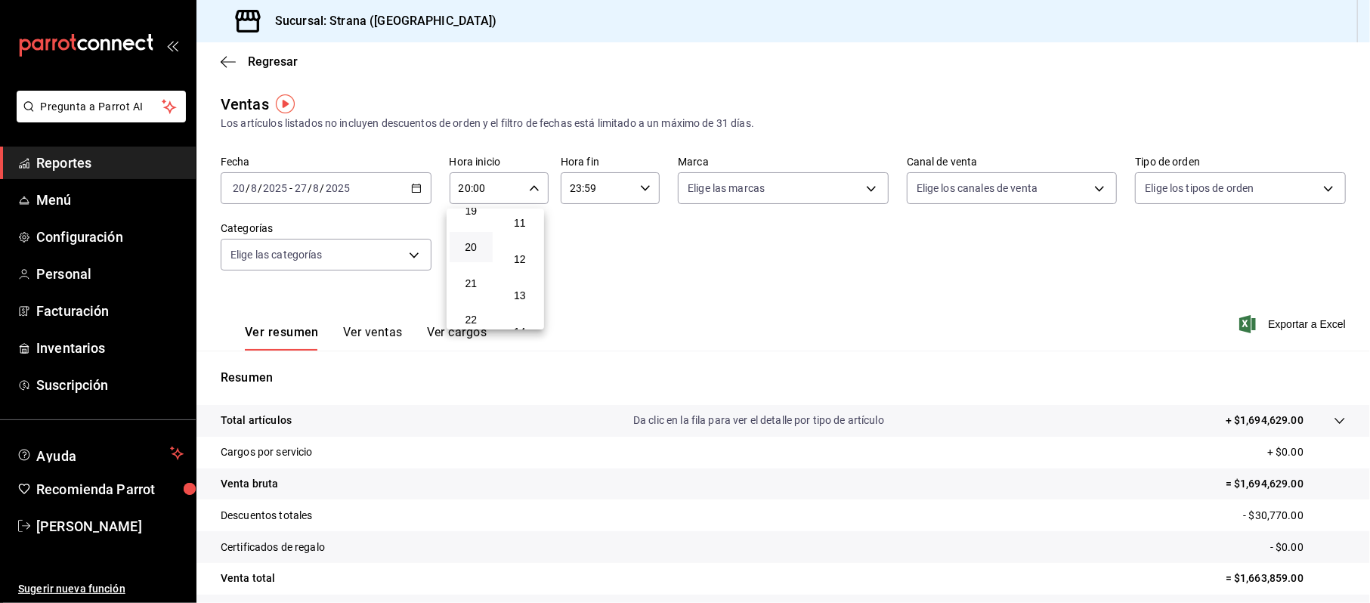
click at [581, 193] on div at bounding box center [685, 301] width 1370 height 603
click at [576, 187] on input "23:59" at bounding box center [597, 188] width 73 height 30
click at [588, 265] on span "08" at bounding box center [580, 271] width 25 height 12
type input "08:59"
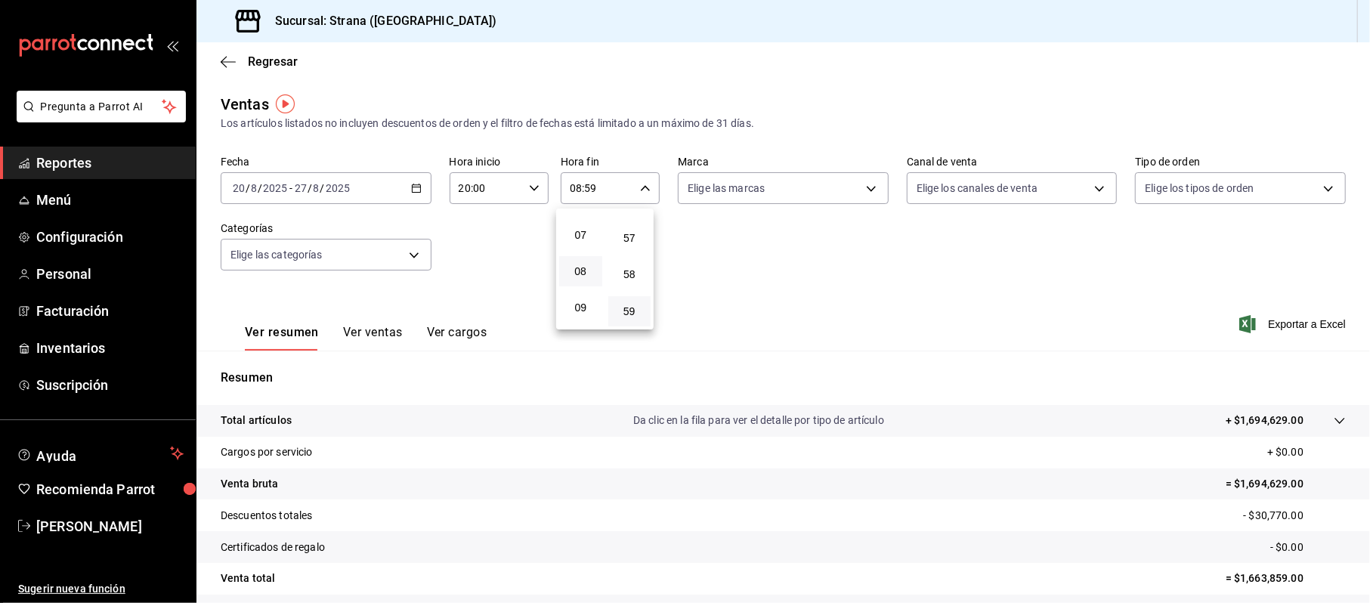
click at [494, 255] on div at bounding box center [685, 301] width 1370 height 603
click at [423, 255] on body "Pregunta a Parrot AI Reportes Menú Configuración Personal Facturación Inventari…" at bounding box center [685, 301] width 1370 height 603
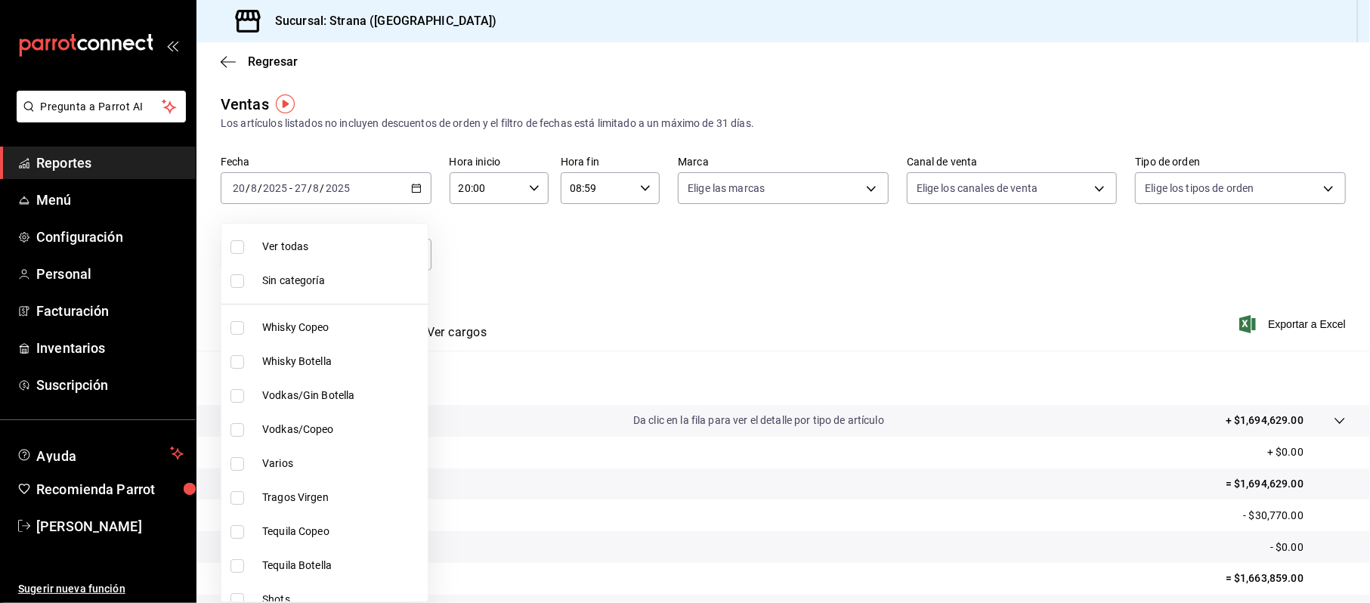
click at [880, 224] on div at bounding box center [685, 301] width 1370 height 603
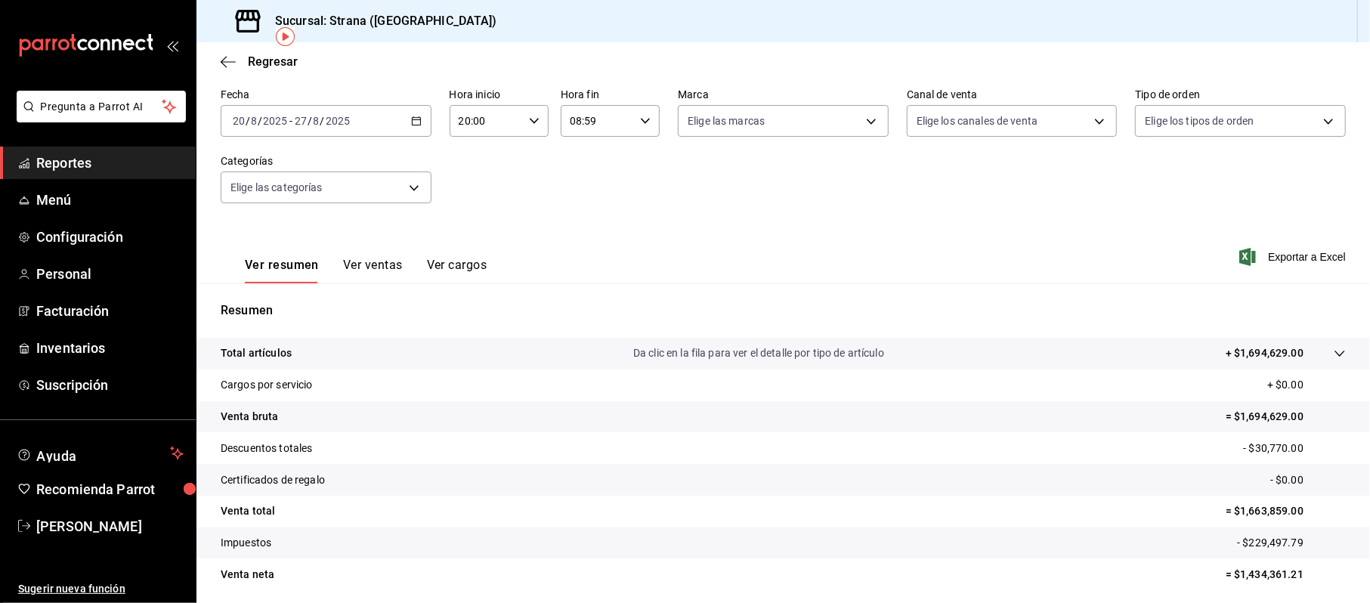
scroll to position [67, 0]
click at [394, 181] on body "Pregunta a Parrot AI Reportes Menú Configuración Personal Facturación Inventari…" at bounding box center [685, 301] width 1370 height 603
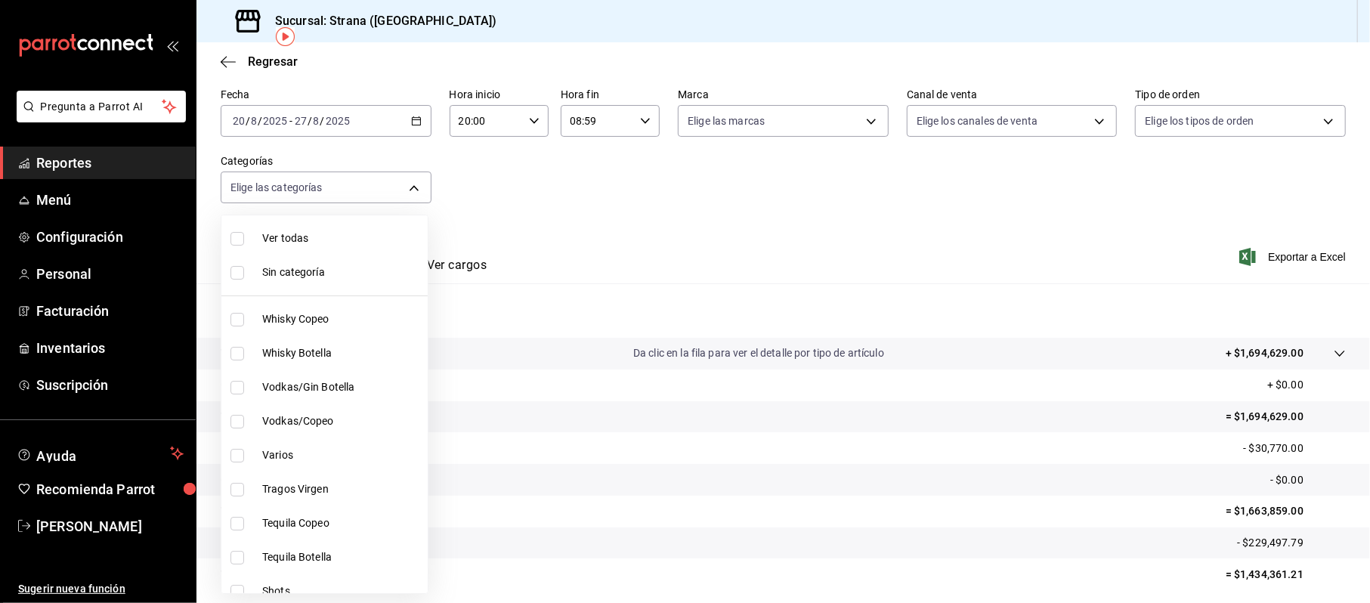
scroll to position [705, 0]
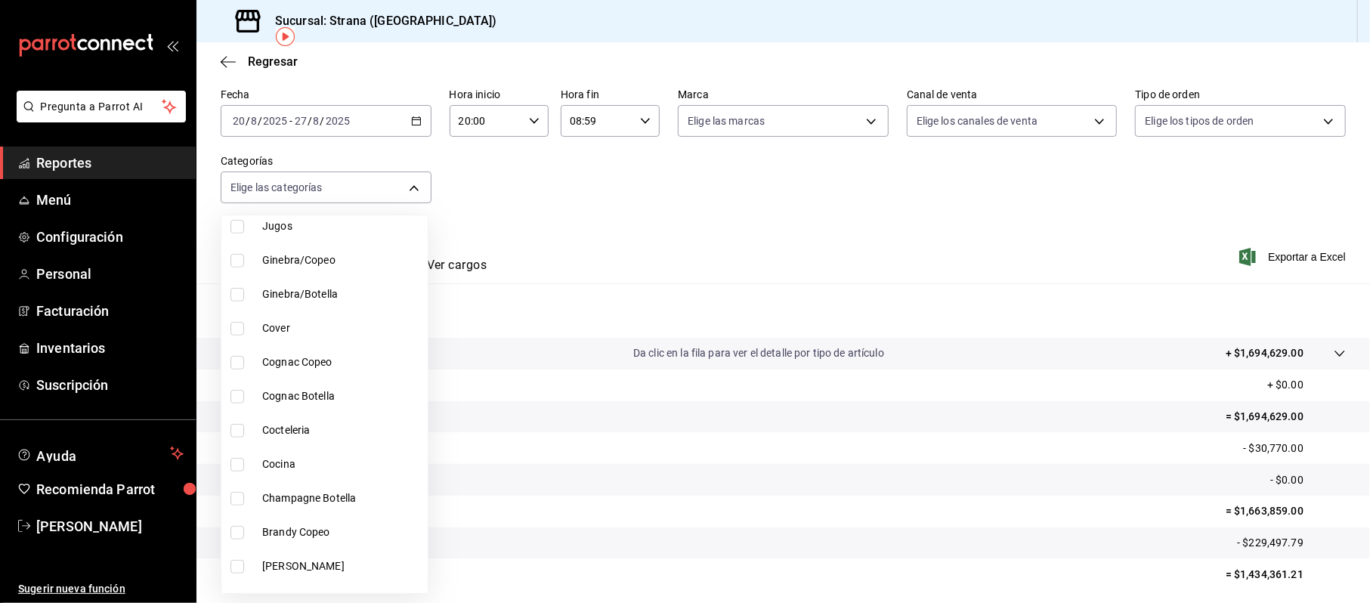
click at [290, 466] on span "Cocina" at bounding box center [341, 464] width 159 height 16
type input "21078aee-3c76-44e1-85fc-78091211877d"
checkbox input "true"
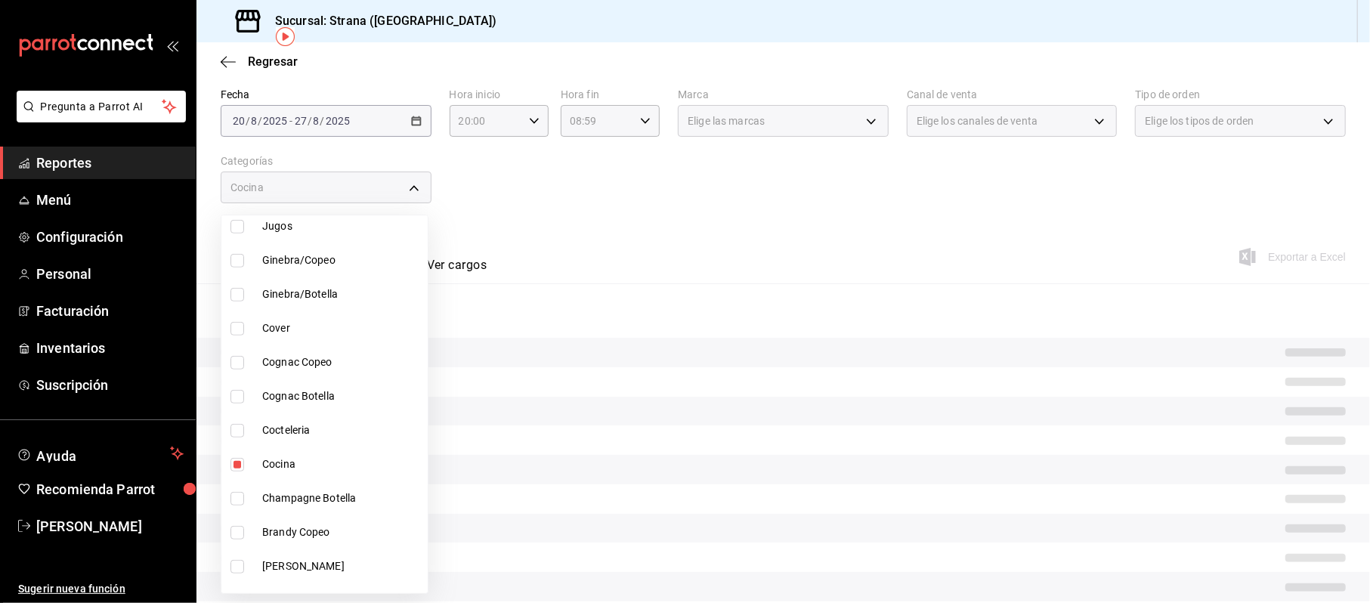
click at [660, 227] on div at bounding box center [685, 301] width 1370 height 603
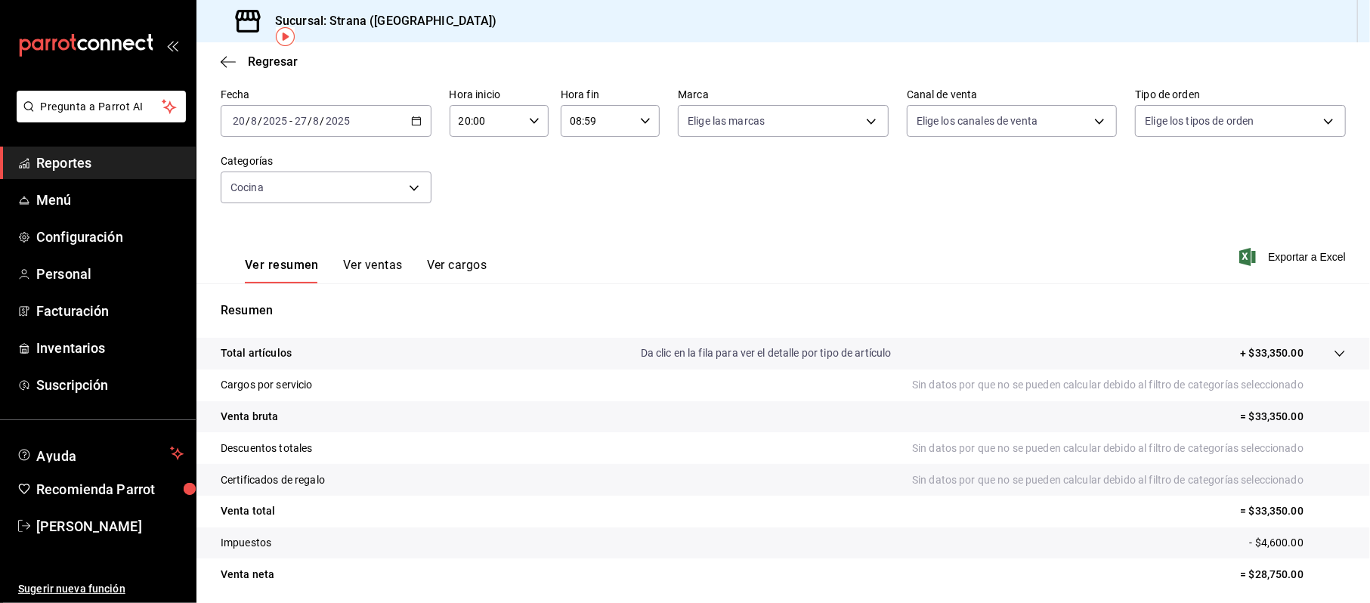
scroll to position [67, 0]
click at [397, 167] on div "Cocina 21078aee-3c76-44e1-85fc-78091211877d" at bounding box center [326, 184] width 211 height 38
click at [396, 170] on body "Pregunta a Parrot AI Reportes Menú Configuración Personal Facturación Inventari…" at bounding box center [685, 301] width 1370 height 603
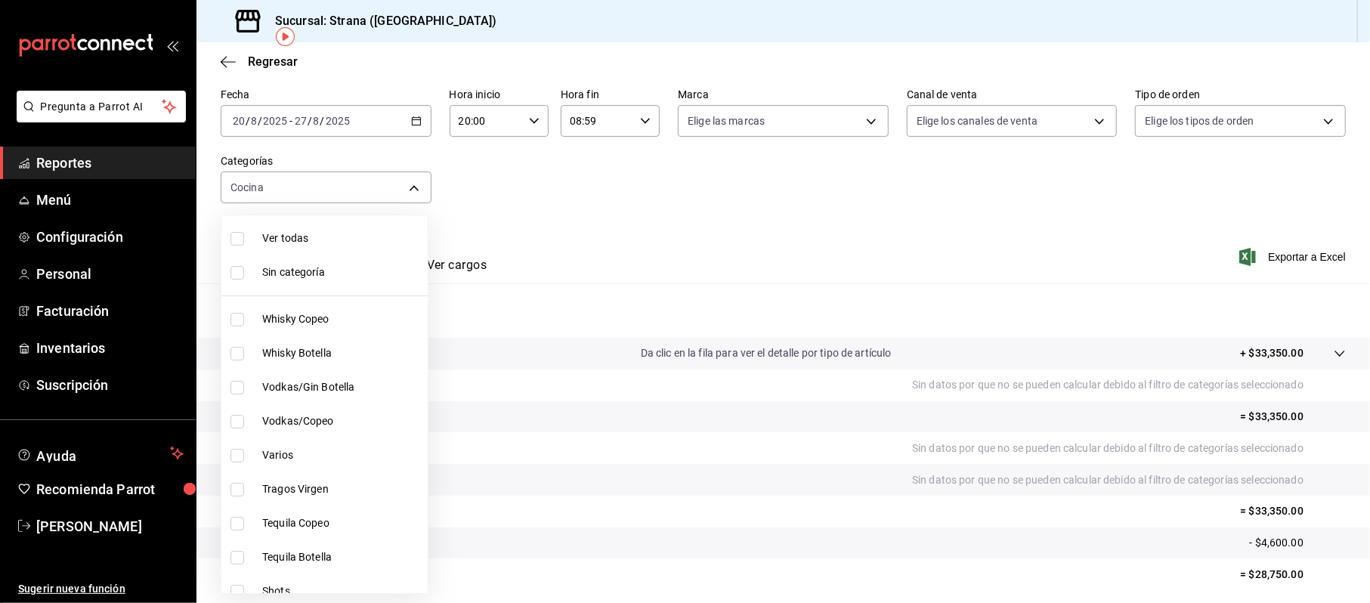
click at [46, 199] on div at bounding box center [685, 301] width 1370 height 603
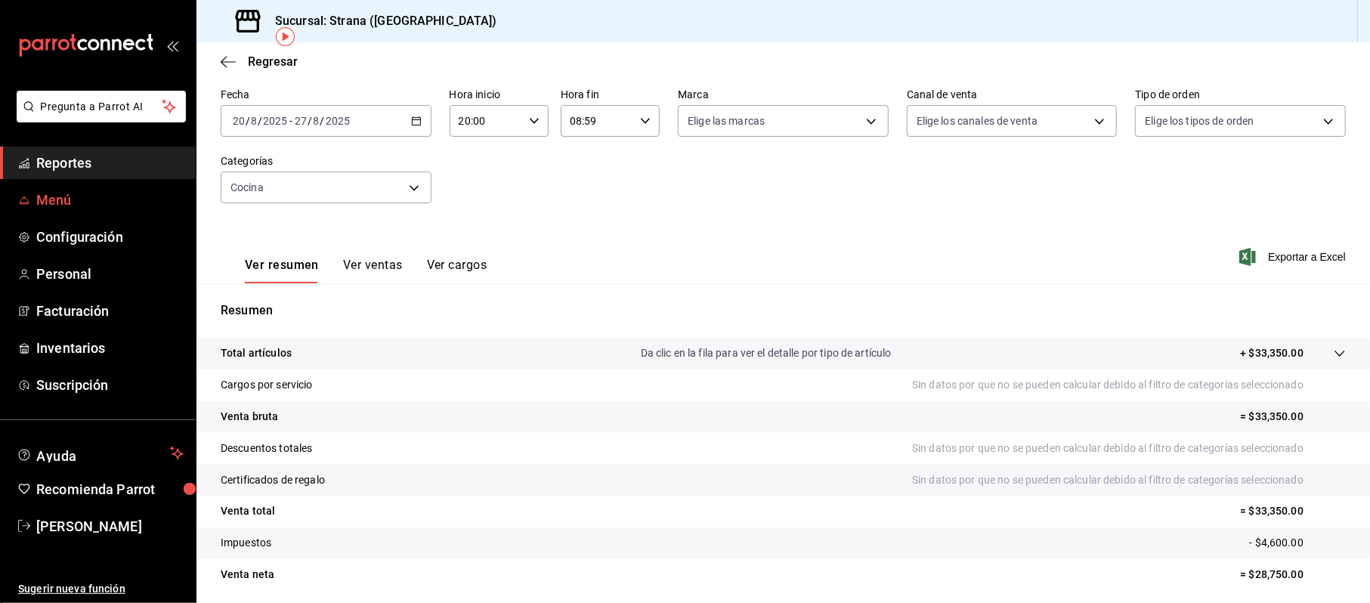
click at [70, 198] on span "Menú" at bounding box center [109, 200] width 147 height 20
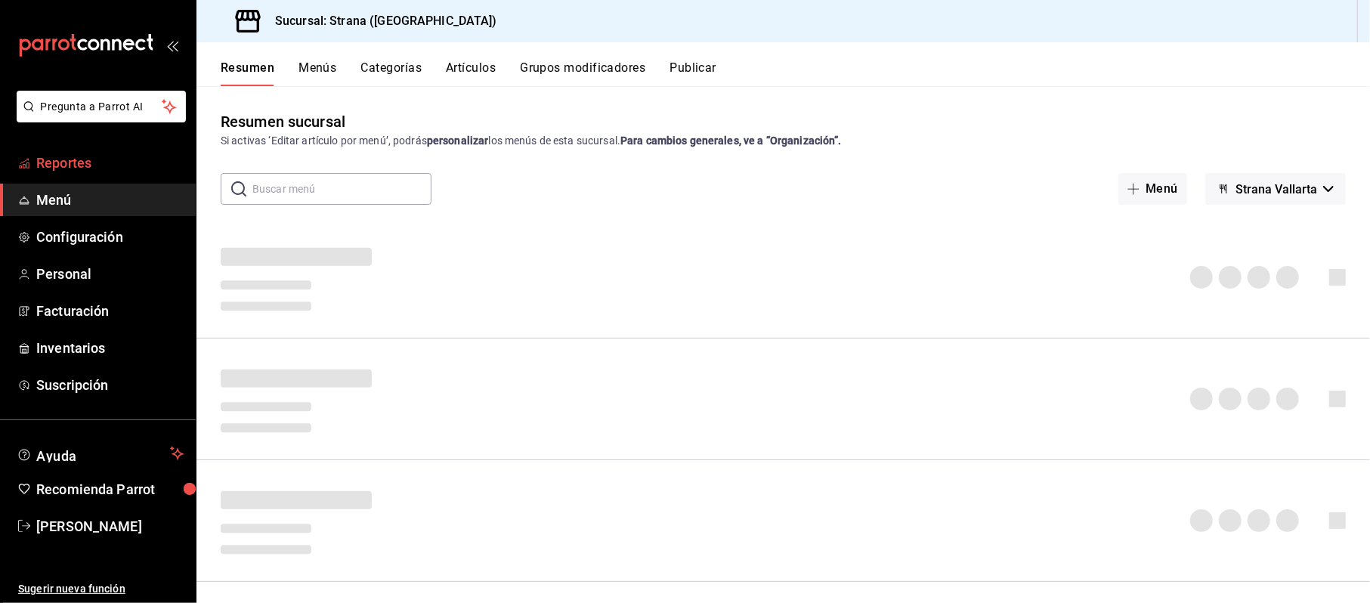
click at [73, 166] on span "Reportes" at bounding box center [109, 163] width 147 height 20
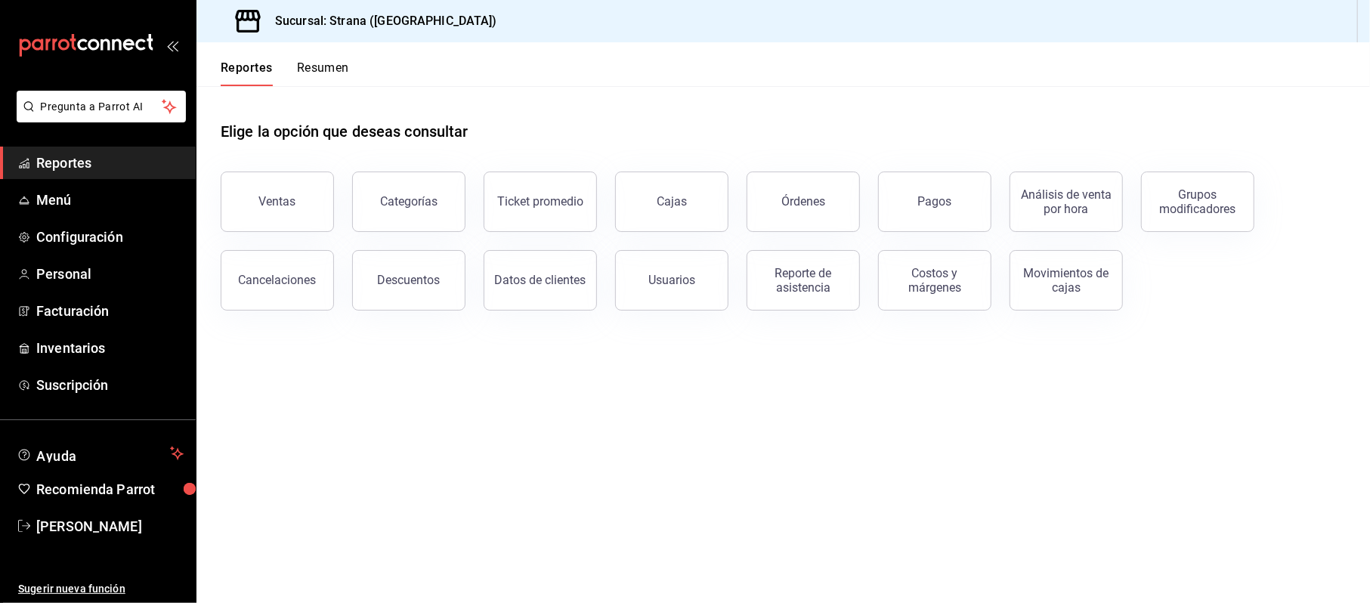
click at [289, 269] on button "Cancelaciones" at bounding box center [277, 280] width 113 height 60
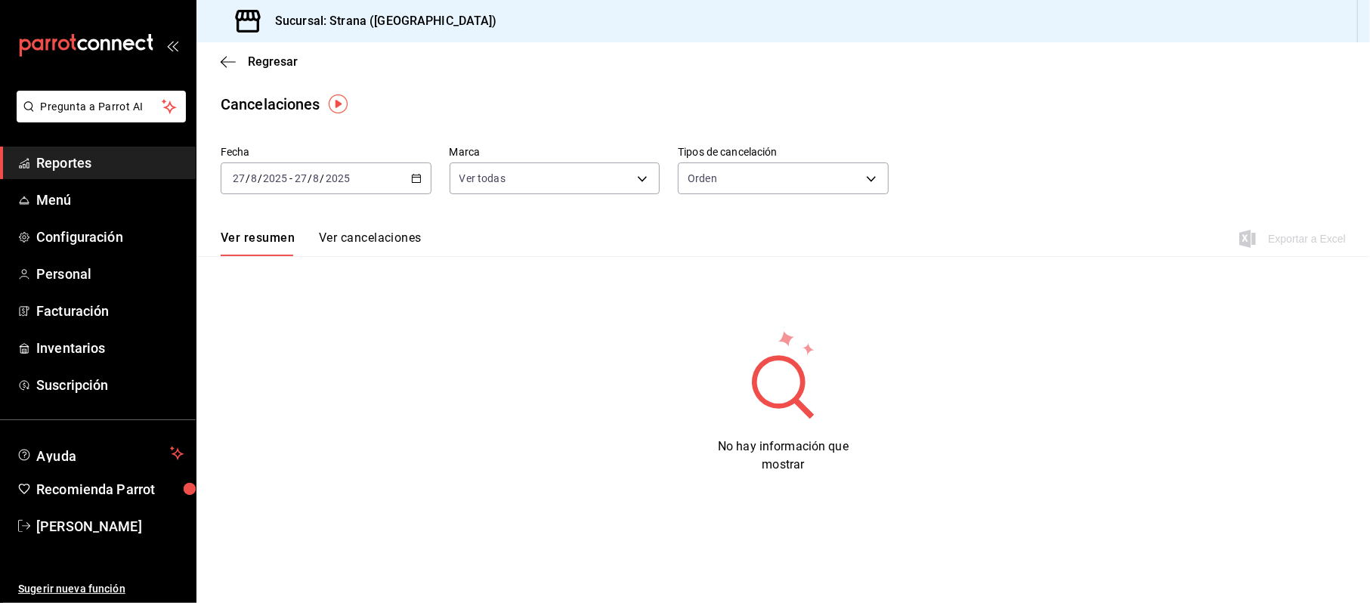
click at [421, 172] on div "2025-08-27 27 / 8 / 2025 - 2025-08-27 27 / 8 / 2025" at bounding box center [326, 178] width 211 height 32
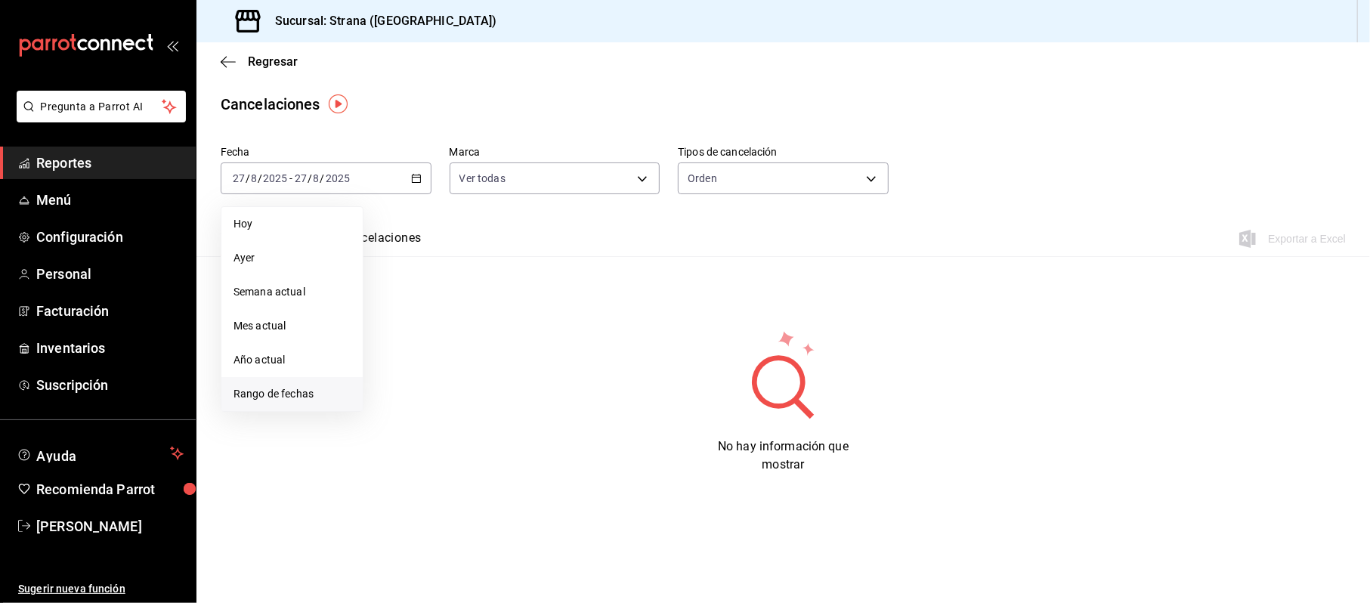
click at [324, 384] on li "Rango de fechas" at bounding box center [291, 394] width 141 height 34
click at [448, 378] on abbr "20" at bounding box center [449, 378] width 10 height 11
click at [451, 402] on button "27" at bounding box center [448, 411] width 26 height 27
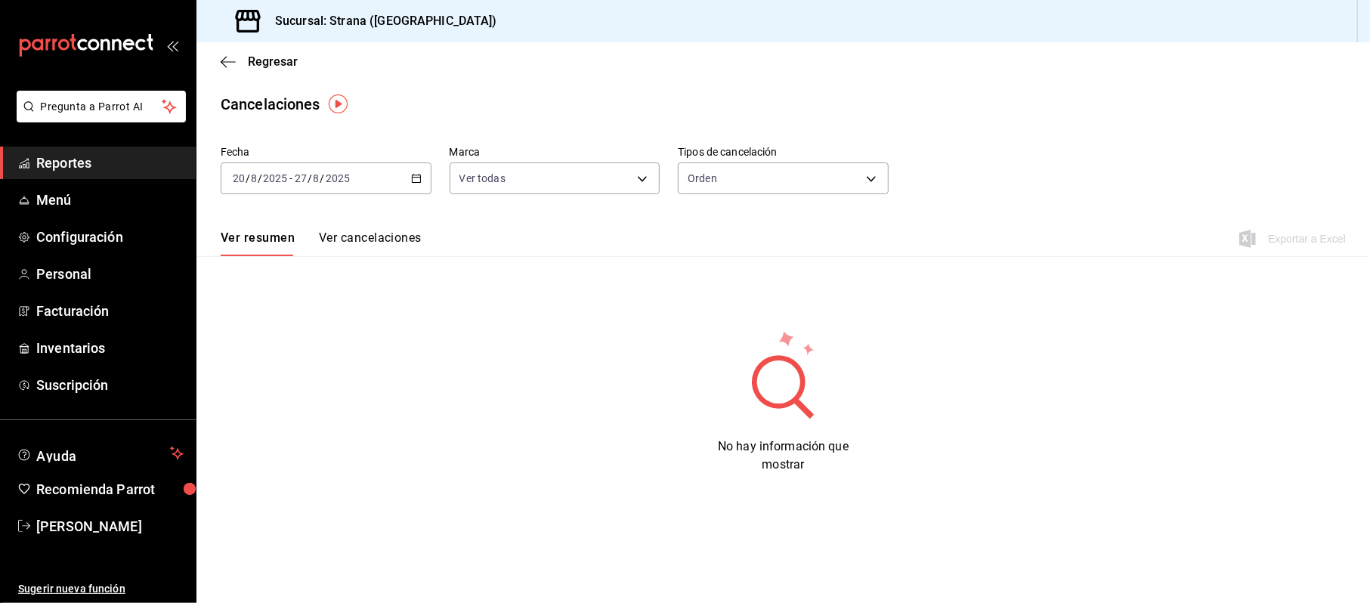
click at [303, 239] on div "Ver resumen Ver cancelaciones" at bounding box center [321, 243] width 201 height 26
click at [355, 237] on button "Ver cancelaciones" at bounding box center [370, 243] width 103 height 26
click at [747, 171] on body "Pregunta a Parrot AI Reportes Menú Configuración Personal Facturación Inventari…" at bounding box center [685, 301] width 1370 height 603
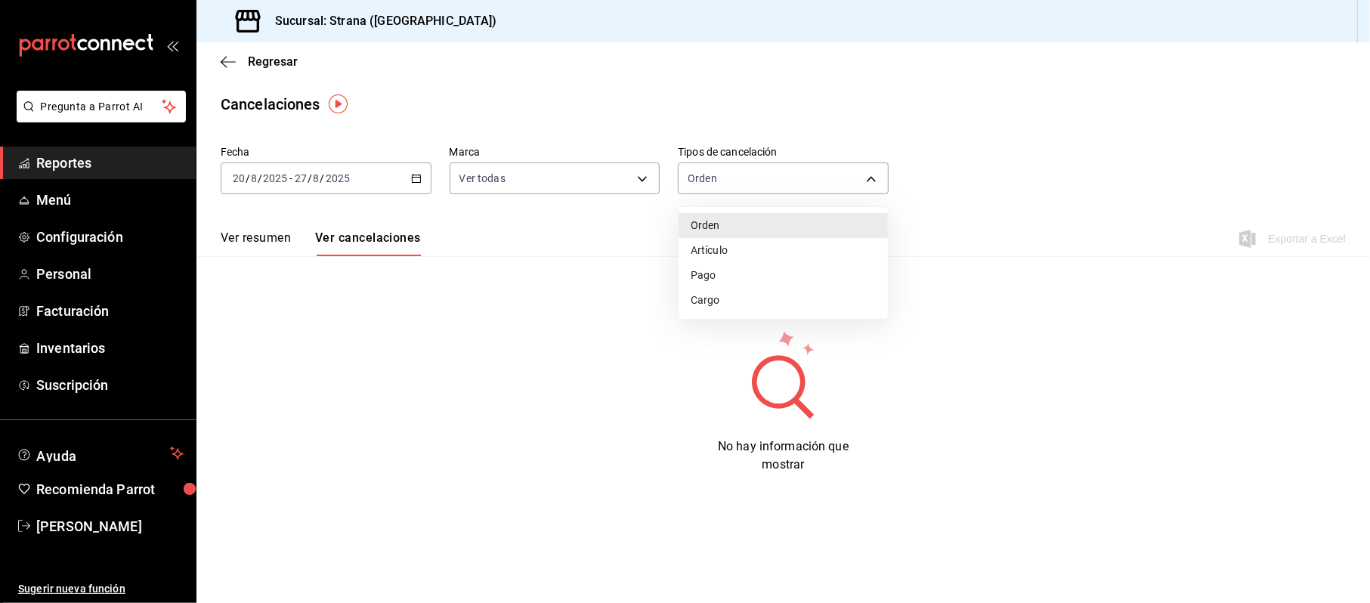
click at [715, 246] on li "Artículo" at bounding box center [783, 250] width 209 height 25
type input "ORDER_ITEM"
click at [712, 228] on div "Ver resumen Ver cancelaciones Exportar a Excel" at bounding box center [782, 234] width 1173 height 44
click at [255, 66] on span "Regresar" at bounding box center [273, 61] width 50 height 14
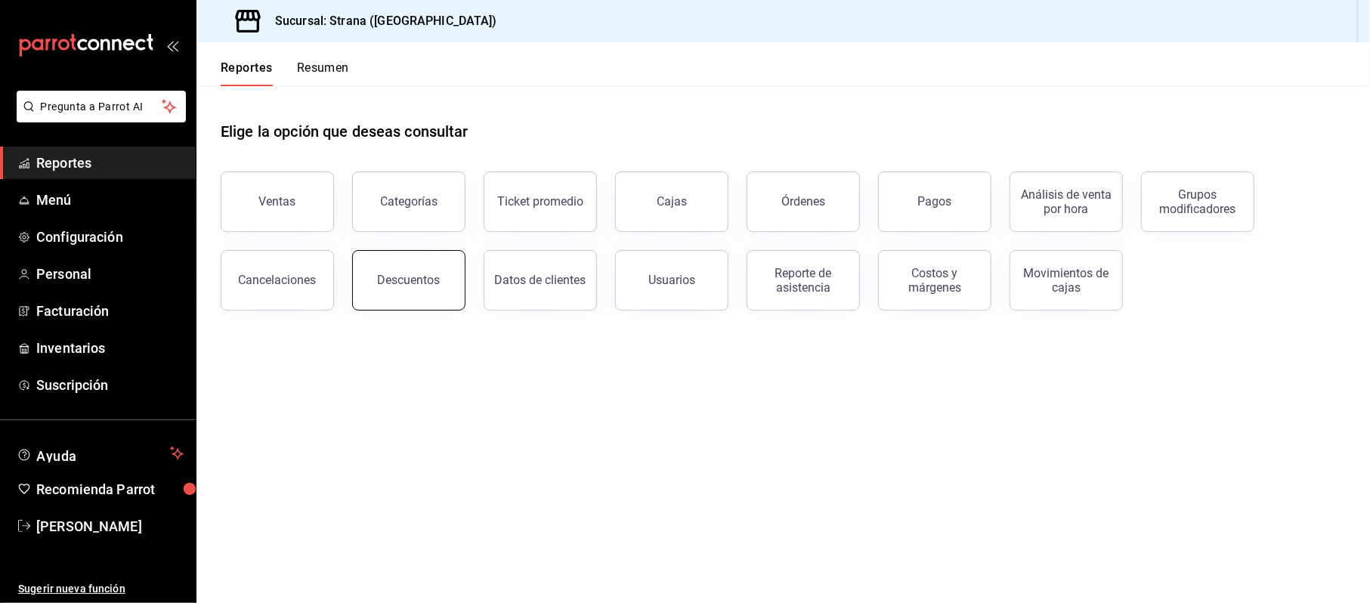
click at [434, 284] on div "Descuentos" at bounding box center [409, 280] width 63 height 14
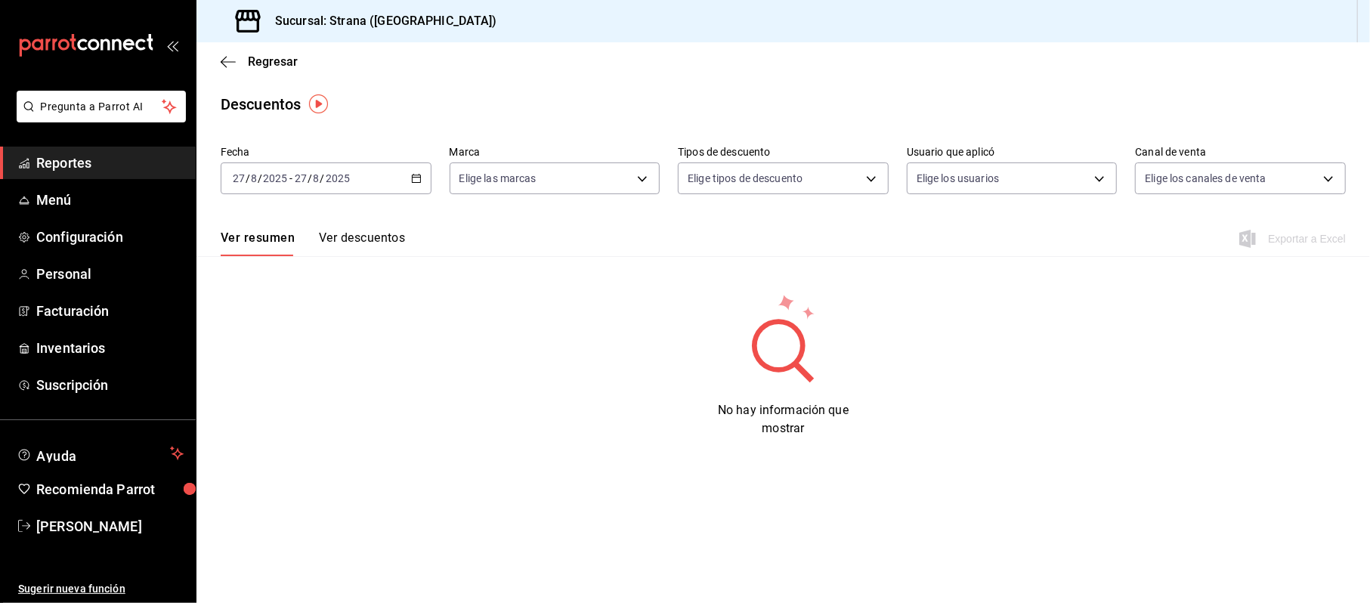
click at [425, 186] on div "2025-08-27 27 / 8 / 2025 - 2025-08-27 27 / 8 / 2025" at bounding box center [326, 178] width 211 height 32
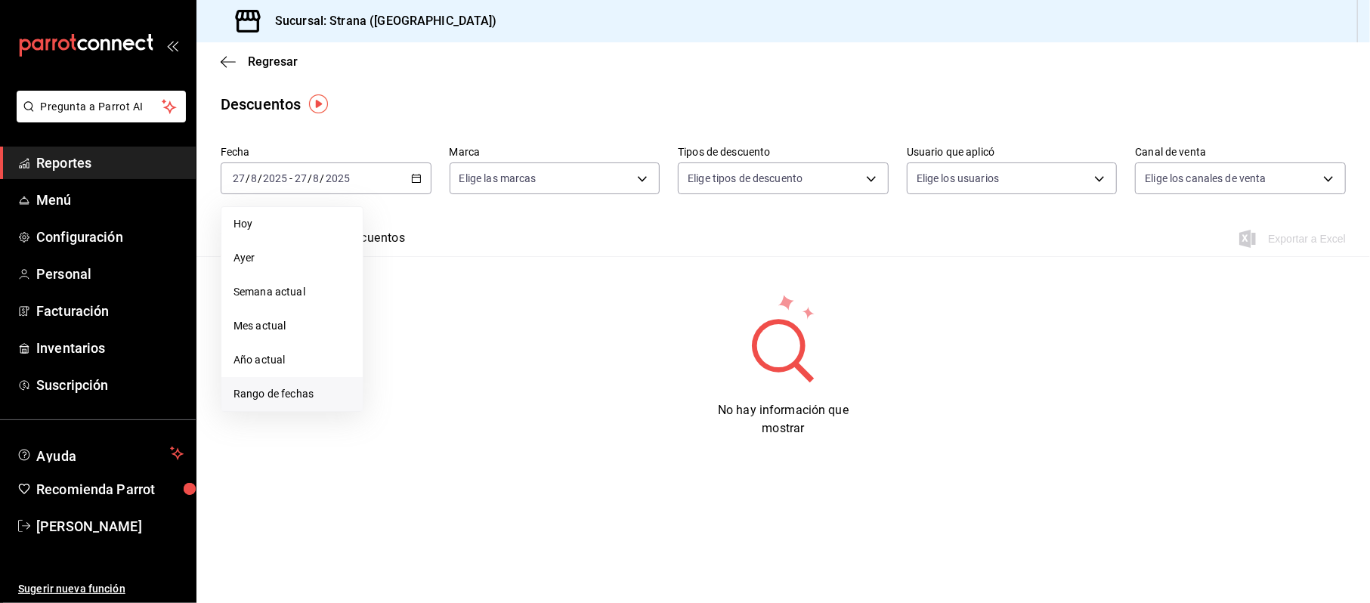
click at [292, 394] on span "Rango de fechas" at bounding box center [291, 394] width 117 height 16
click at [444, 385] on button "20" at bounding box center [448, 378] width 26 height 27
click at [442, 419] on button "27" at bounding box center [448, 411] width 26 height 27
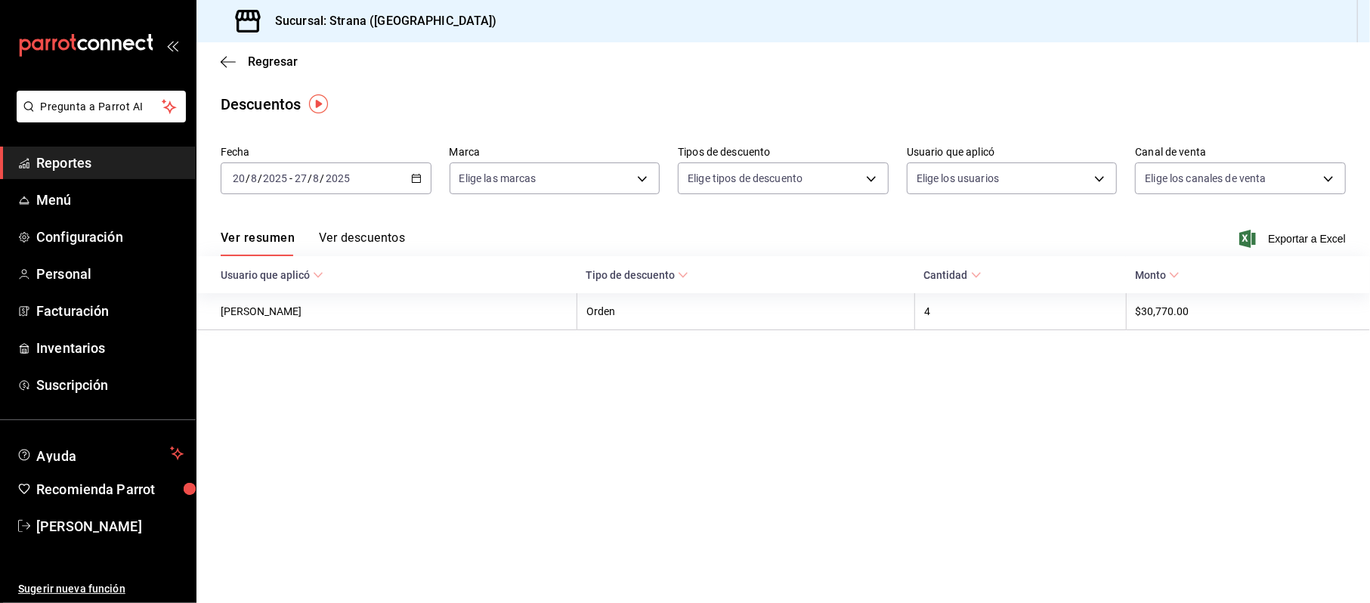
click at [349, 243] on button "Ver descuentos" at bounding box center [362, 243] width 86 height 26
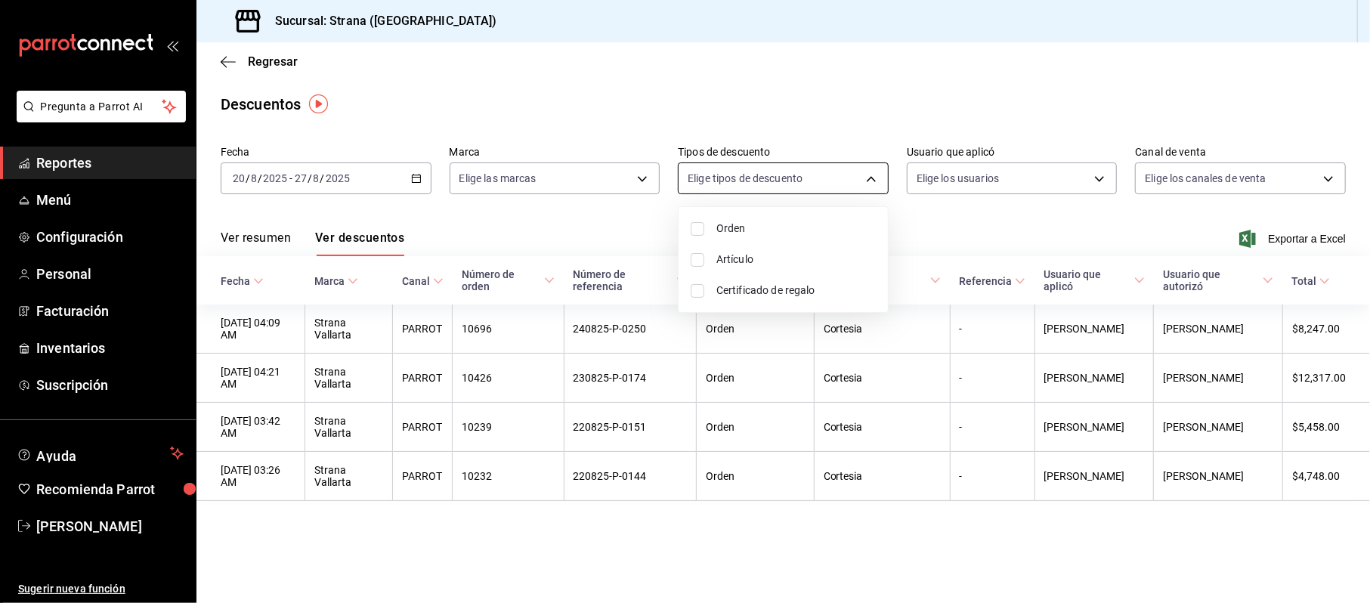
click at [821, 171] on body "Pregunta a Parrot AI Reportes Menú Configuración Personal Facturación Inventari…" at bounding box center [685, 301] width 1370 height 603
click at [617, 221] on div at bounding box center [685, 301] width 1370 height 603
click at [940, 602] on main "Regresar Descuentos Fecha 2025-08-20 20 / 8 / 2025 - 2025-08-27 27 / 8 / 2025 M…" at bounding box center [782, 322] width 1173 height 561
click at [39, 147] on link "Reportes" at bounding box center [98, 163] width 196 height 32
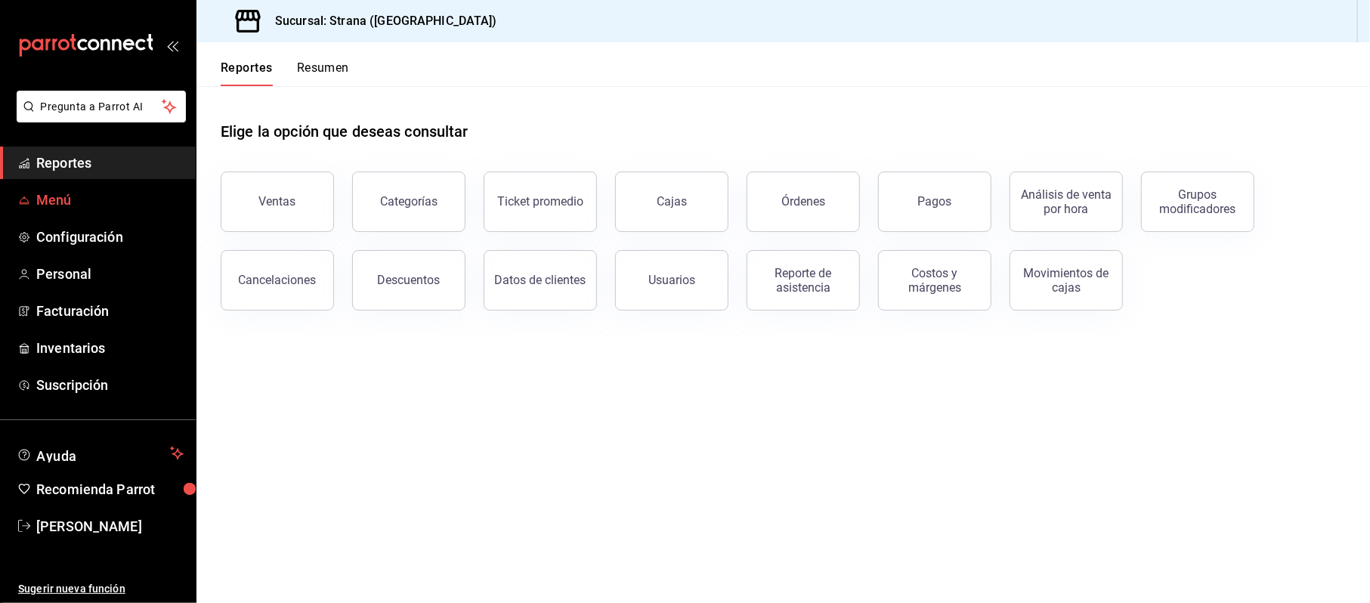
click at [45, 199] on span "Menú" at bounding box center [109, 200] width 147 height 20
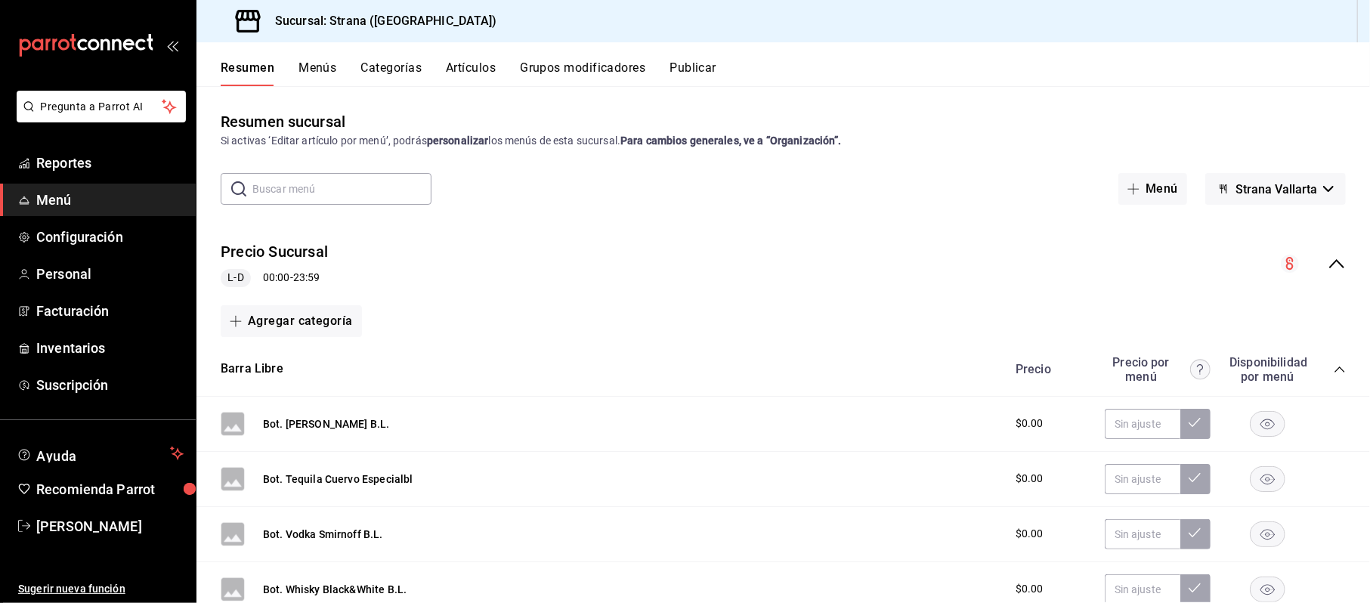
click at [452, 66] on button "Artículos" at bounding box center [471, 73] width 50 height 26
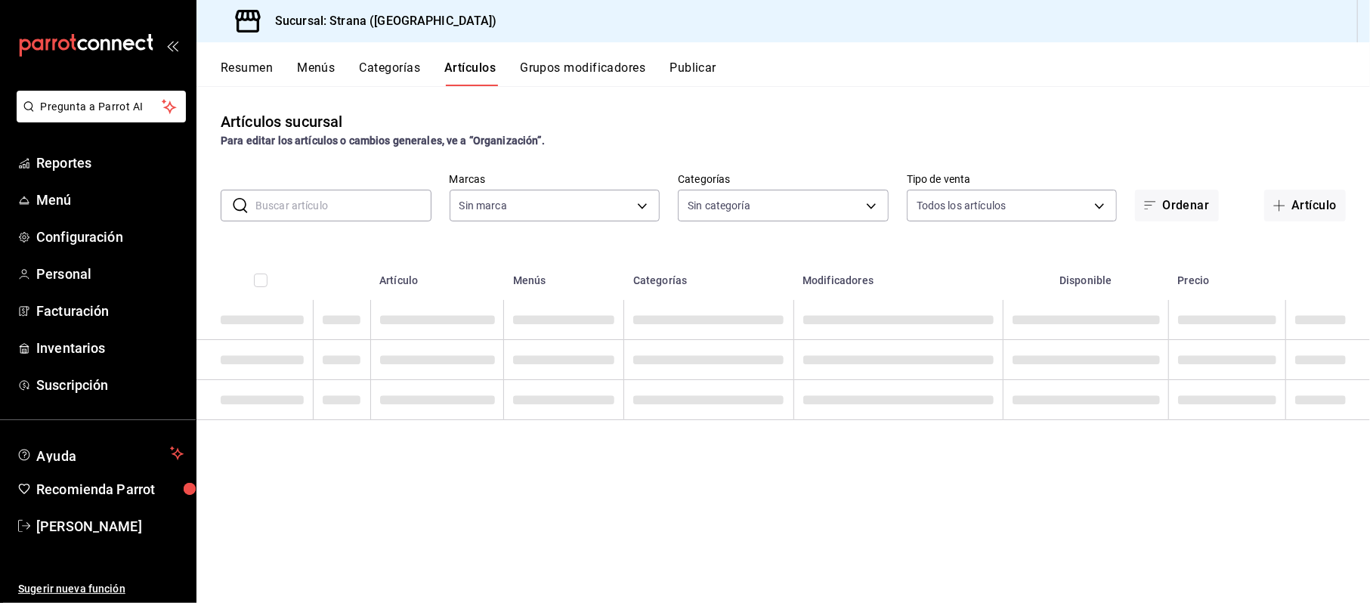
type input "4106bc60-c81d-48da-9404-f1319fbcfb4f,f77b866f-996c-4b01-97e1-e59c7d7a0a4a"
type input "b4318c79-cd7f-451b-8559-401d011d0110,aa2b32eb-16a2-466f-9024-6e4341b6453f,789ed…"
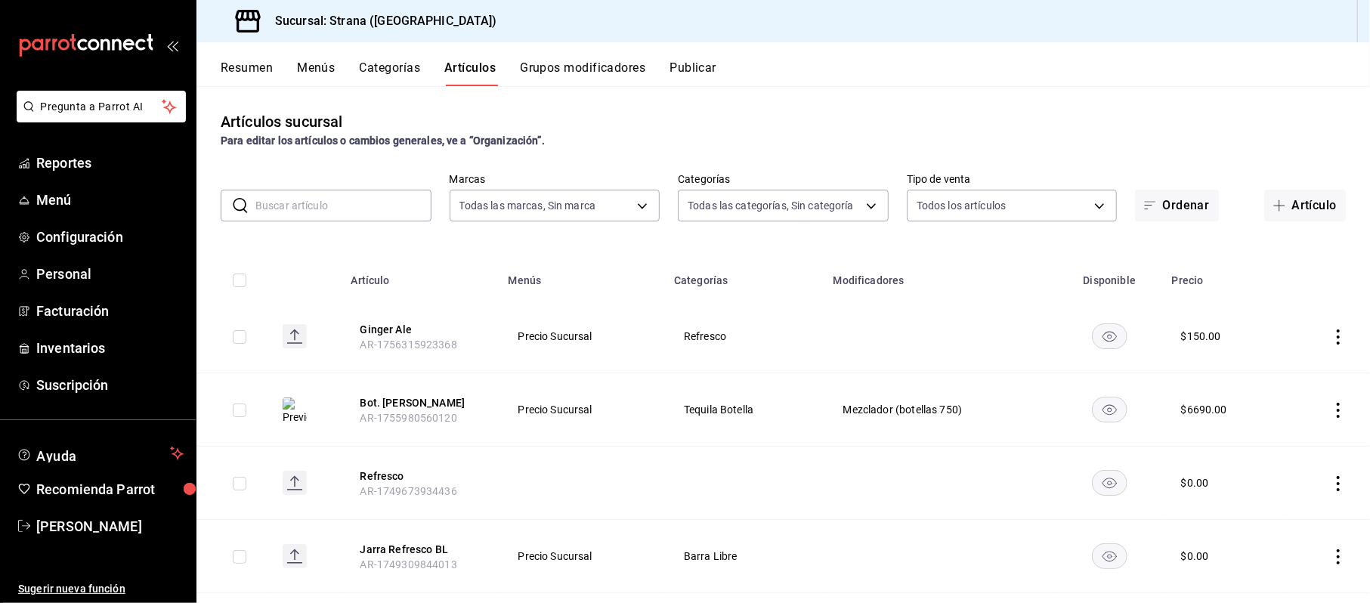
click at [1333, 318] on td at bounding box center [1327, 336] width 85 height 73
click at [1331, 329] on icon "actions" at bounding box center [1338, 336] width 15 height 15
click at [1291, 360] on li "Editar" at bounding box center [1264, 371] width 91 height 31
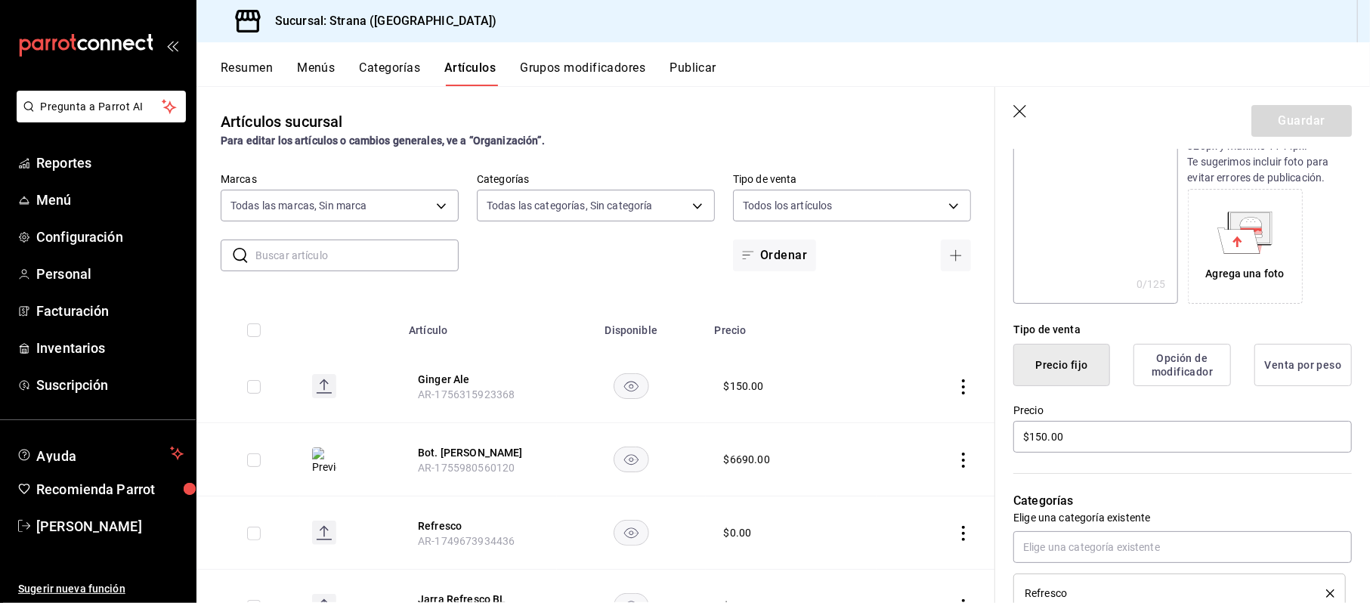
scroll to position [403, 0]
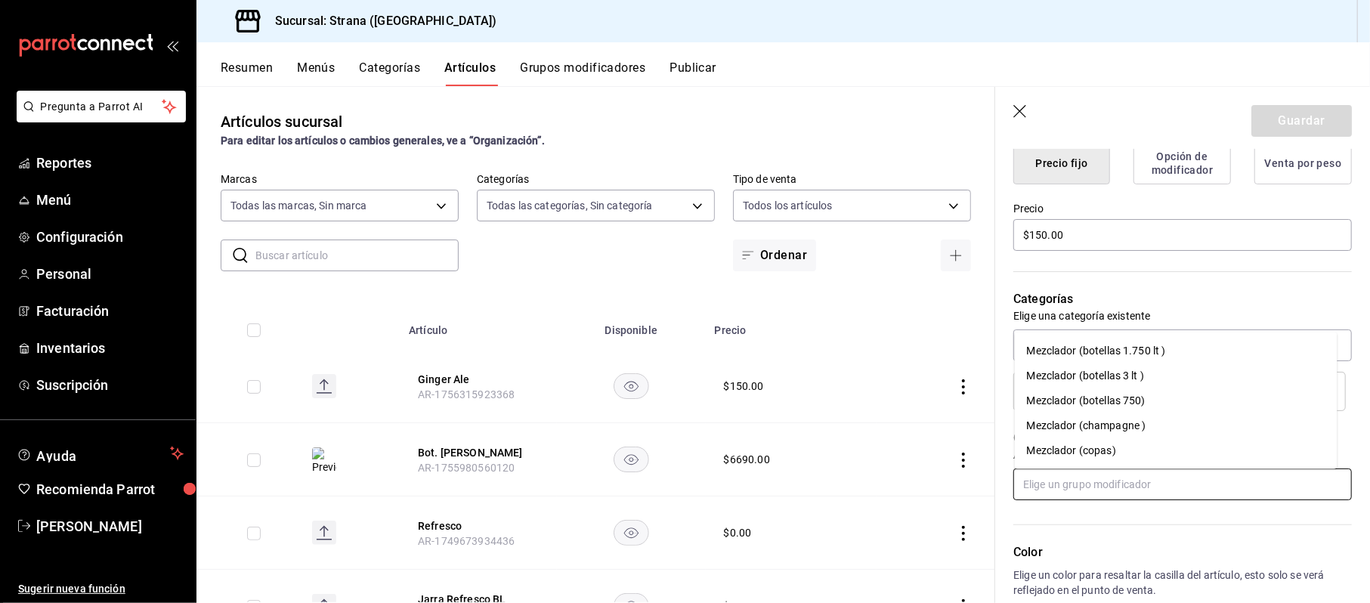
click at [1126, 472] on input "text" at bounding box center [1182, 484] width 339 height 32
click at [1106, 258] on div "Categorías Elige una categoría existente Refresco" at bounding box center [1173, 332] width 357 height 158
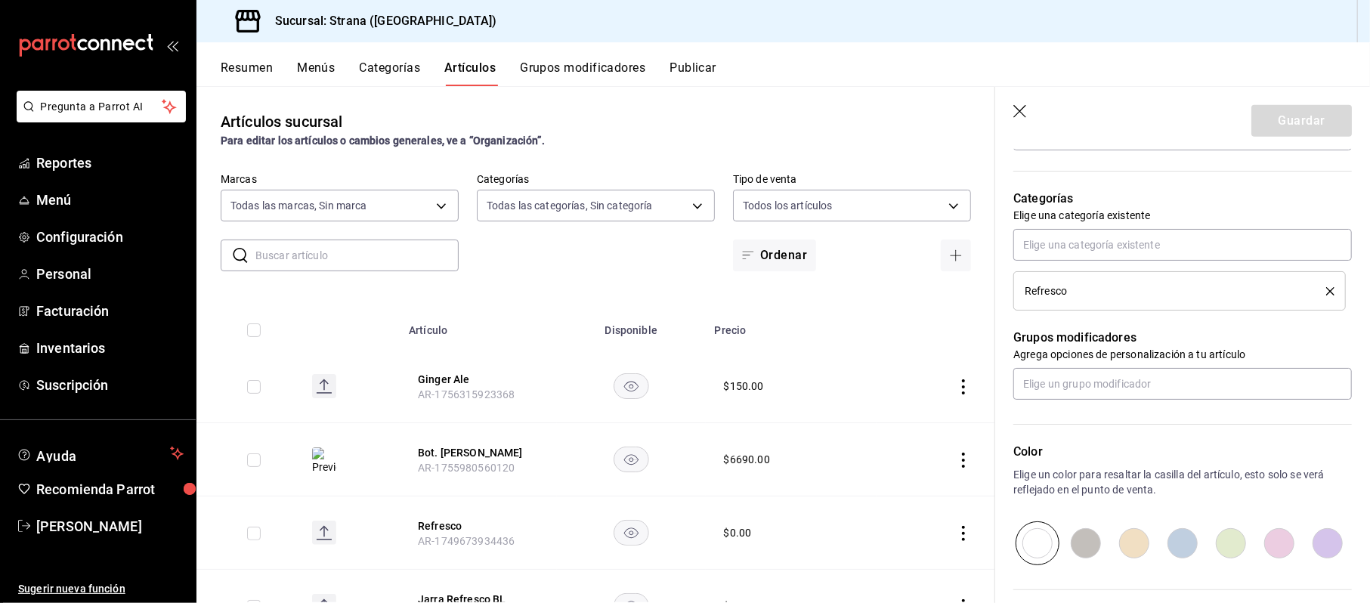
scroll to position [604, 0]
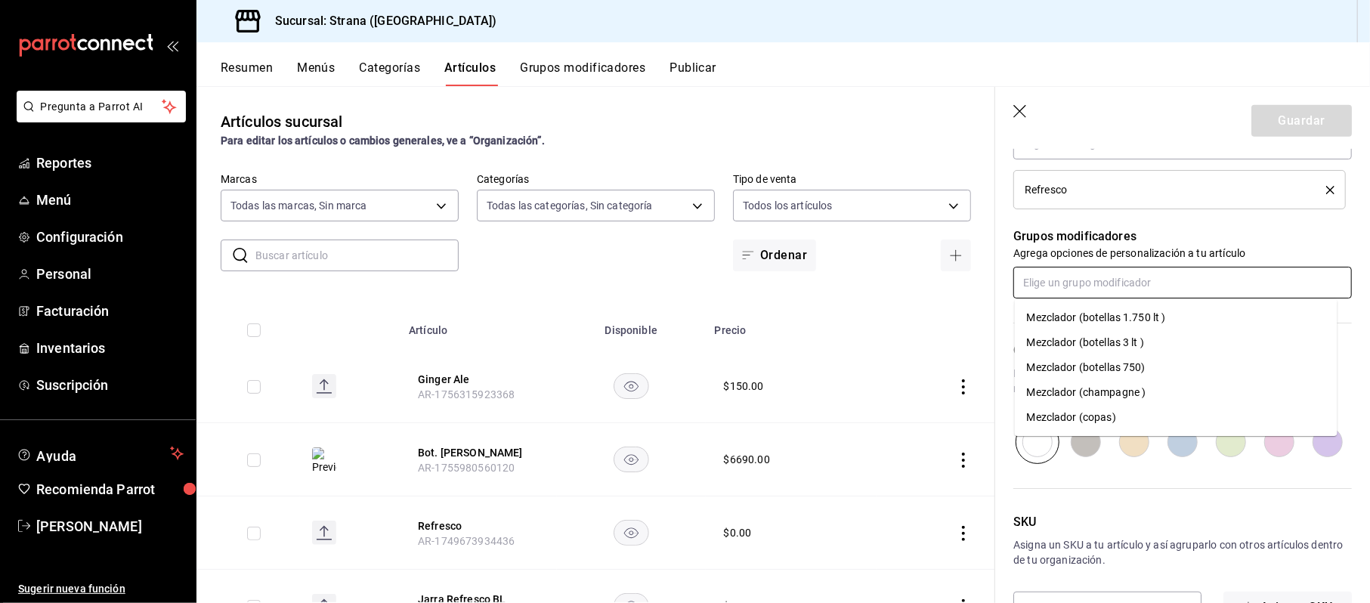
click at [1153, 289] on input "text" at bounding box center [1182, 283] width 339 height 32
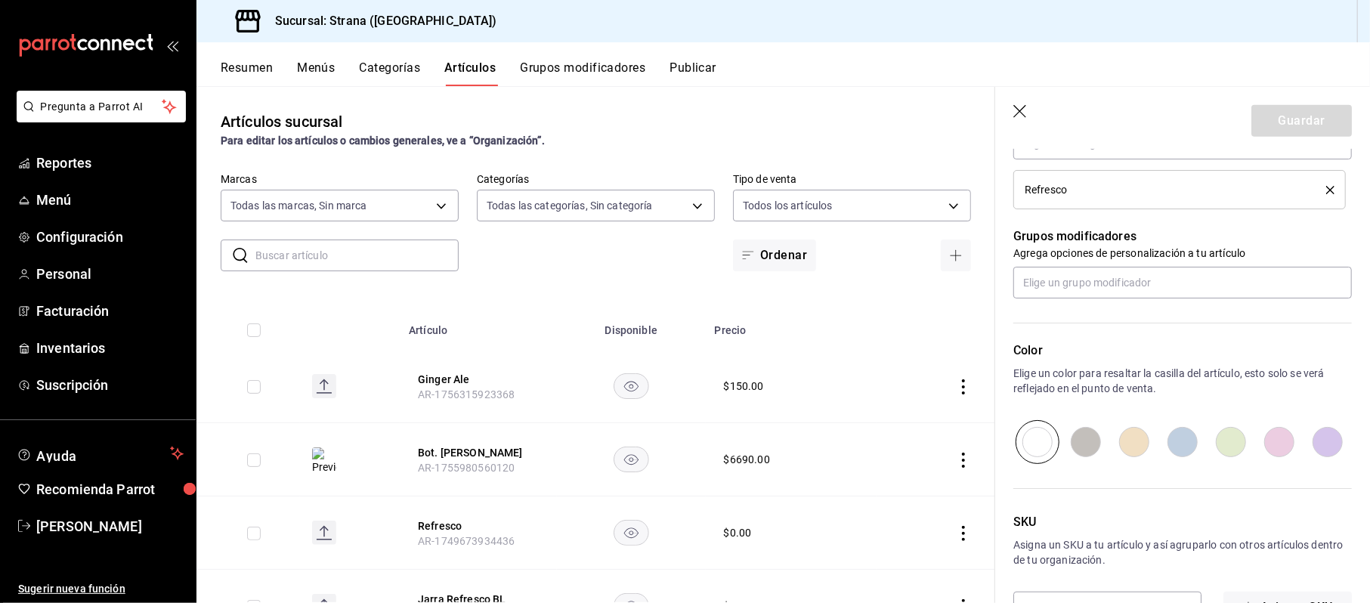
click at [1153, 487] on div "SKU Asigna un SKU a tu artículo y así agruparlo con otros artículos dentro de t…" at bounding box center [1173, 543] width 357 height 159
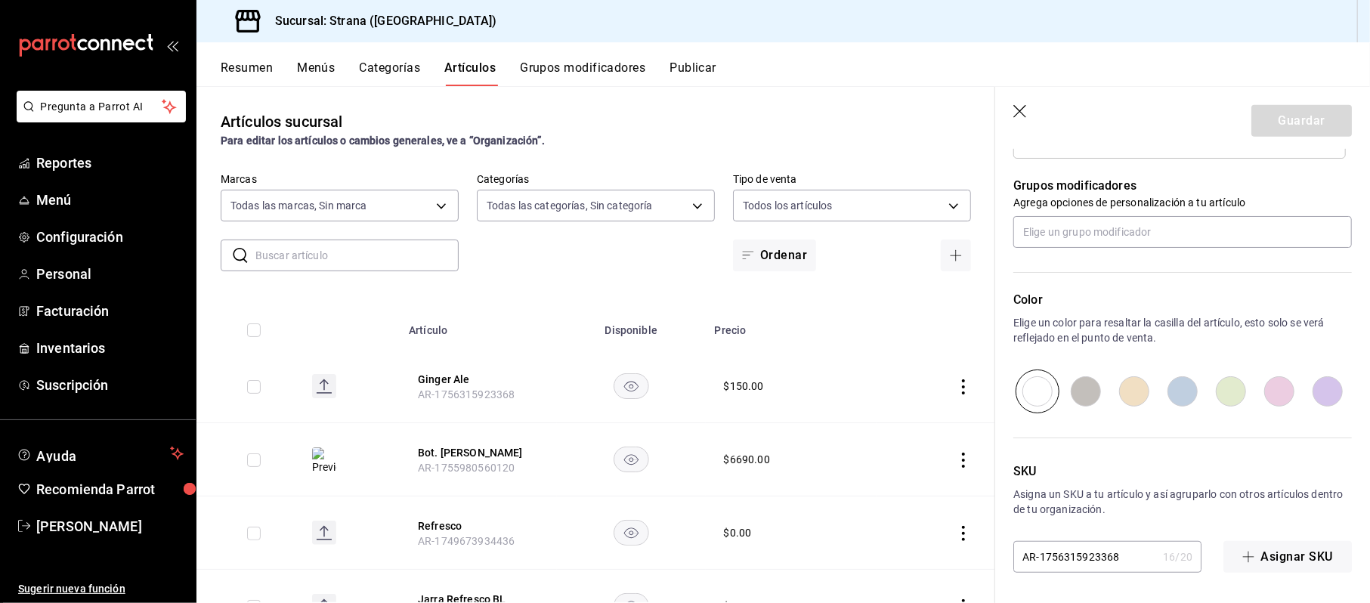
click at [1010, 110] on header "Guardar" at bounding box center [1182, 118] width 375 height 62
click at [1025, 112] on icon "button" at bounding box center [1020, 112] width 15 height 15
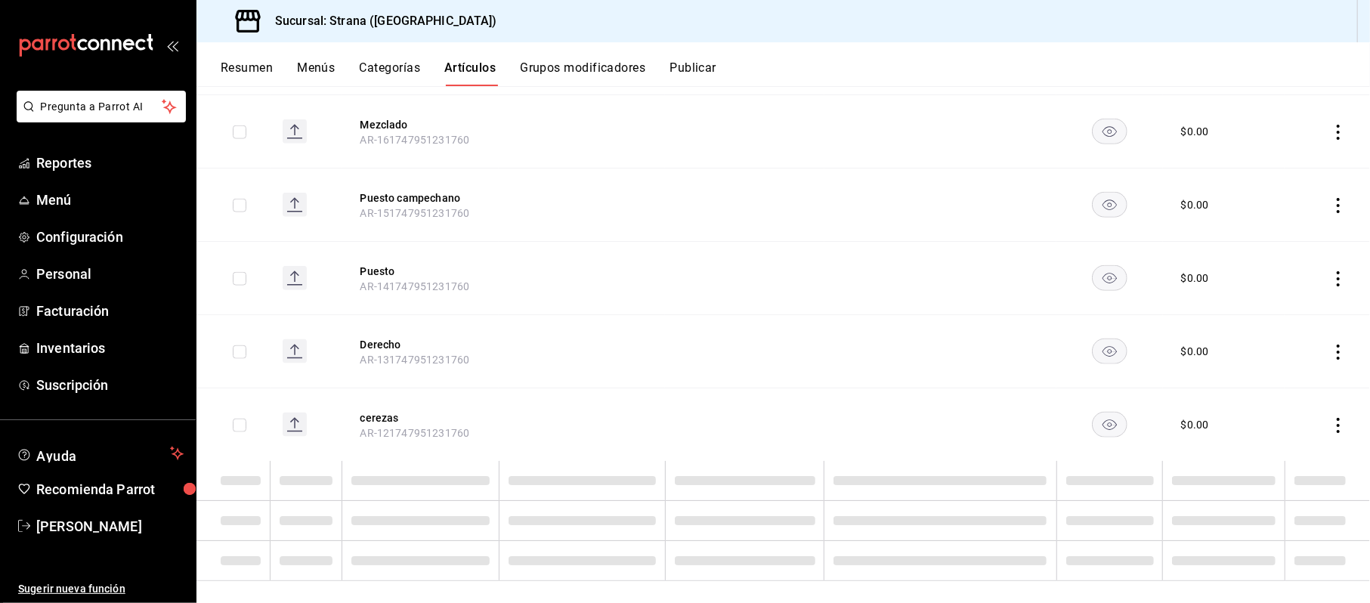
scroll to position [1333, 0]
